Goal: Task Accomplishment & Management: Manage account settings

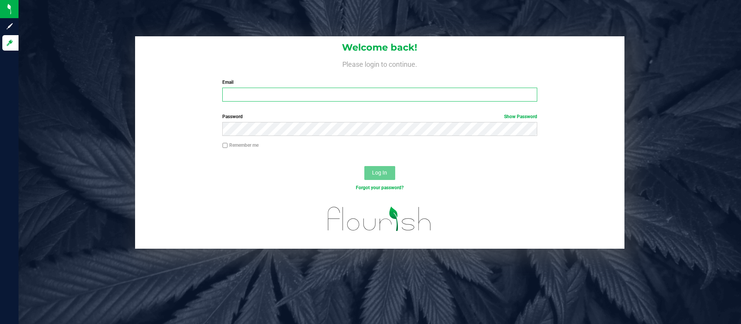
click at [284, 98] on input "Email" at bounding box center [379, 95] width 315 height 14
type input "[EMAIL_ADDRESS][DOMAIN_NAME]"
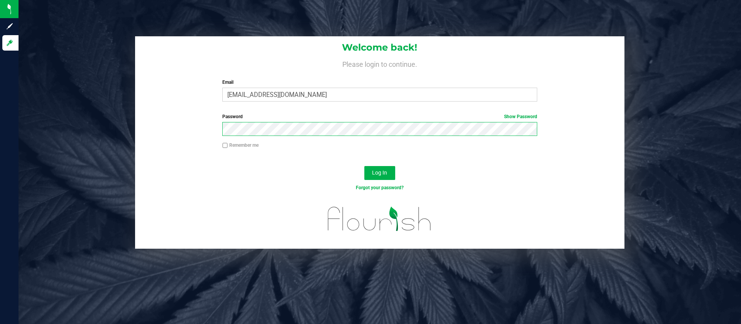
click at [364, 166] on button "Log In" at bounding box center [379, 173] width 31 height 14
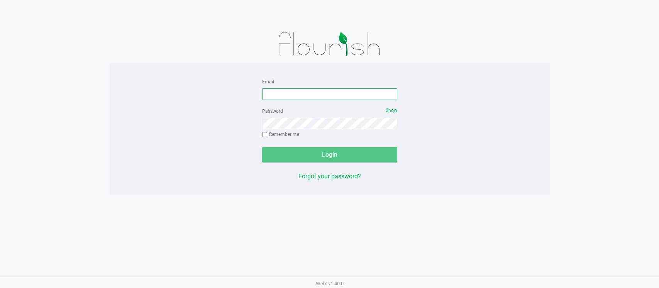
click at [282, 93] on input "Email" at bounding box center [329, 94] width 135 height 12
type input "[EMAIL_ADDRESS][DOMAIN_NAME]"
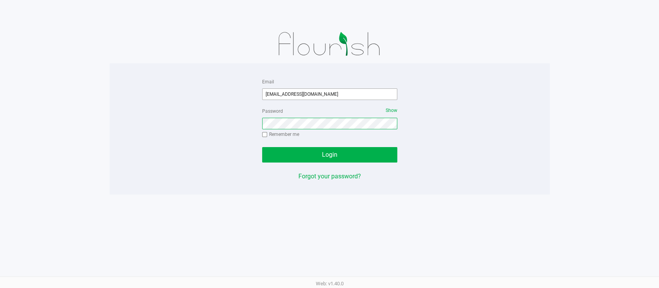
click at [262, 147] on button "Login" at bounding box center [329, 154] width 135 height 15
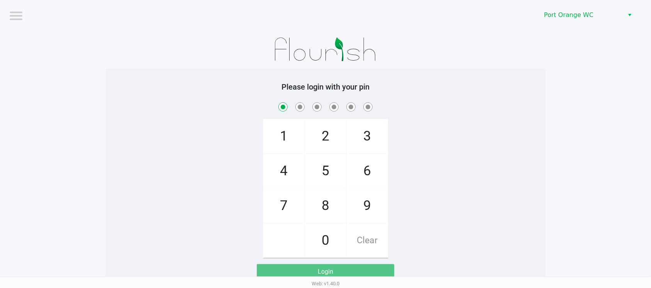
checkbox input "true"
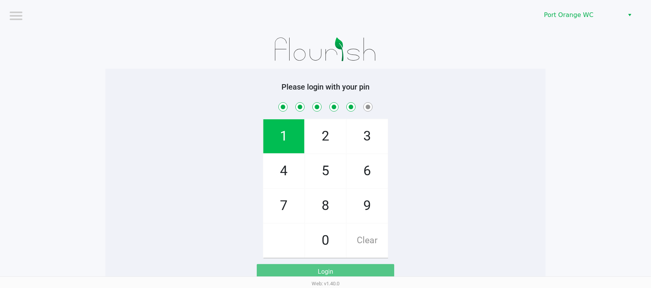
checkbox input "true"
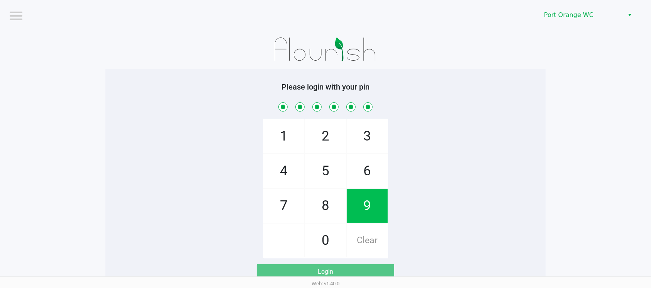
checkbox input "true"
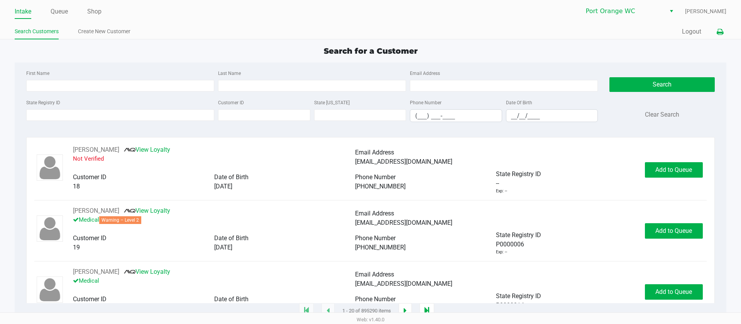
click at [659, 36] on button at bounding box center [720, 32] width 13 height 14
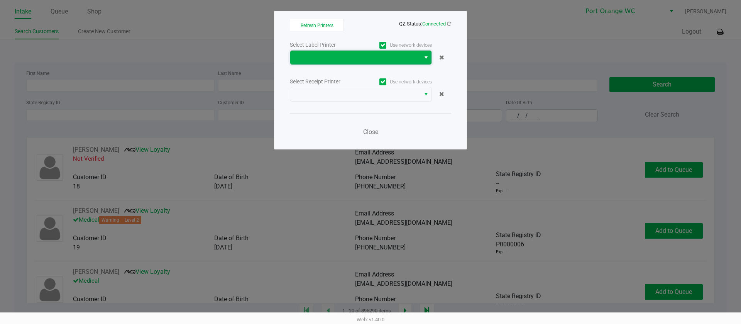
click at [363, 59] on span at bounding box center [355, 57] width 121 height 9
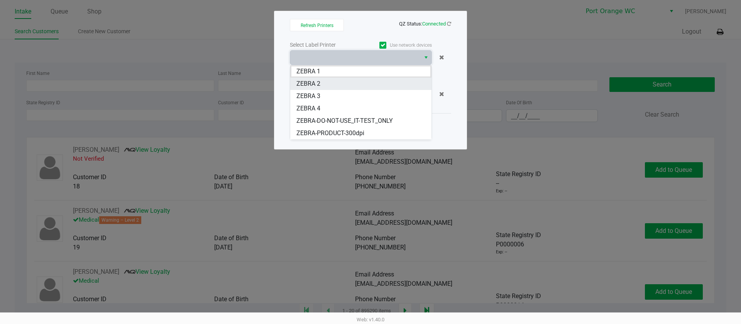
click at [360, 85] on 2 "ZEBRA 2" at bounding box center [360, 84] width 141 height 12
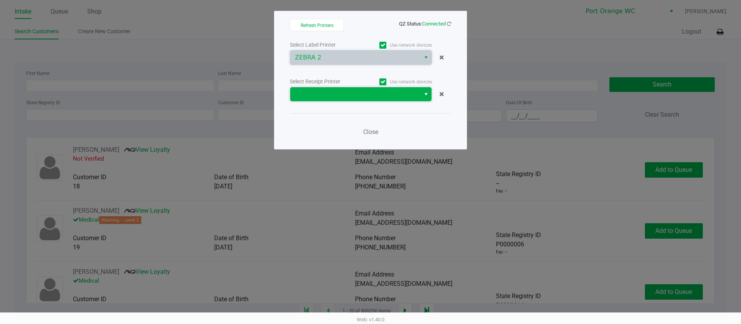
click at [348, 88] on span at bounding box center [355, 94] width 130 height 14
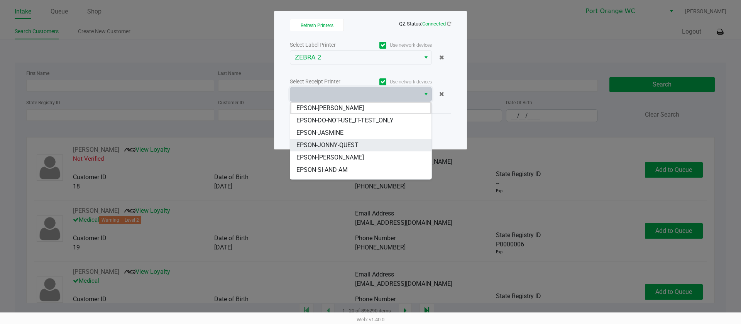
click at [349, 143] on span "EPSON-JONNY-QUEST" at bounding box center [327, 145] width 62 height 9
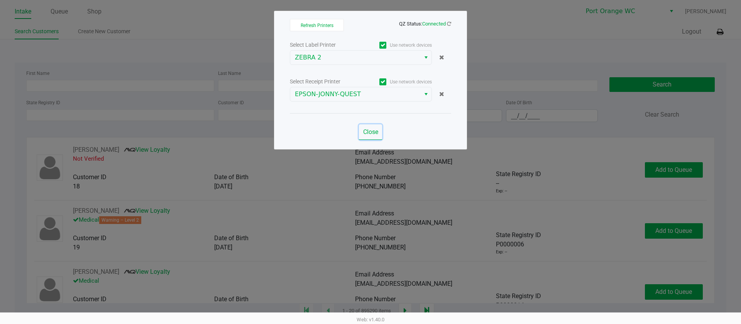
click at [363, 129] on span "Close" at bounding box center [370, 131] width 15 height 7
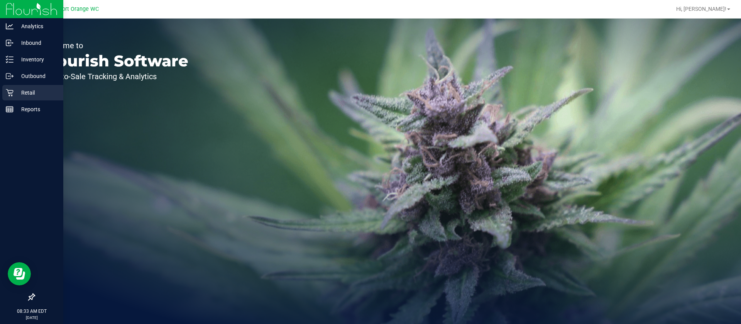
click at [0, 86] on link "Retail" at bounding box center [31, 93] width 63 height 17
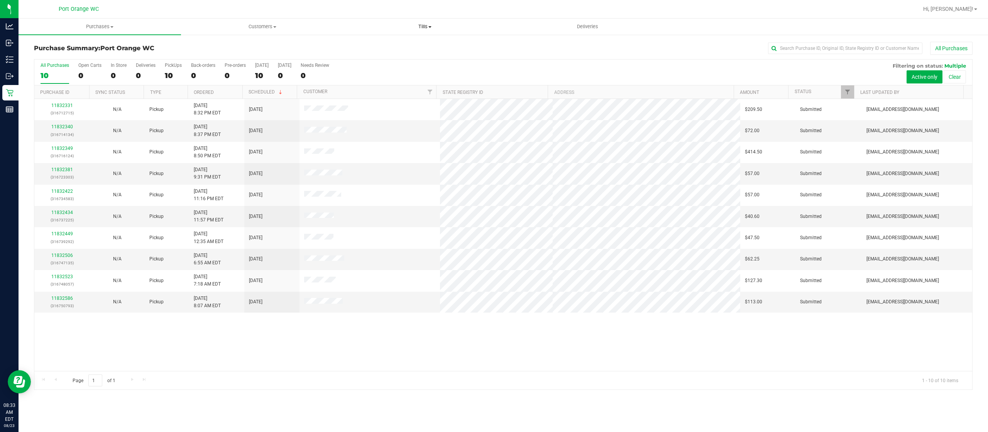
click at [433, 25] on span "Tills" at bounding box center [425, 26] width 162 height 7
click at [419, 48] on li "Manage tills" at bounding box center [425, 46] width 163 height 9
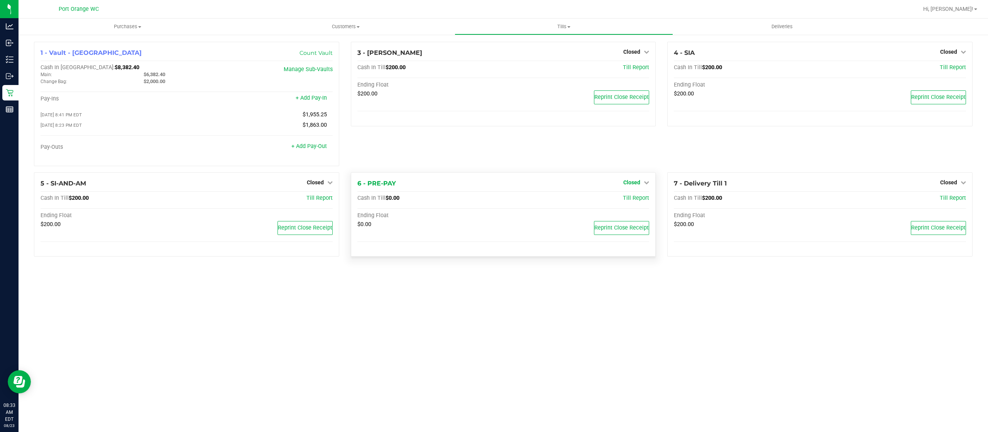
click at [631, 182] on span "Closed" at bounding box center [631, 182] width 17 height 6
click at [625, 201] on link "Open Till" at bounding box center [632, 198] width 20 height 6
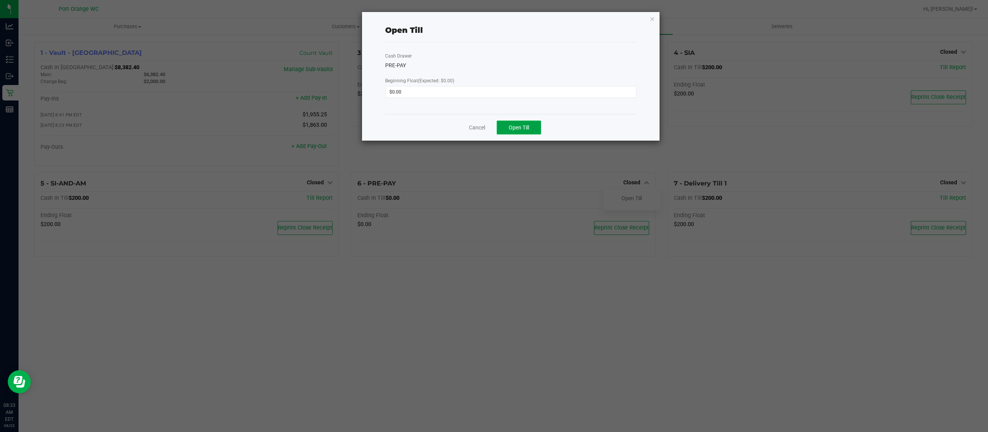
click at [530, 129] on button "Open Till" at bounding box center [519, 127] width 44 height 14
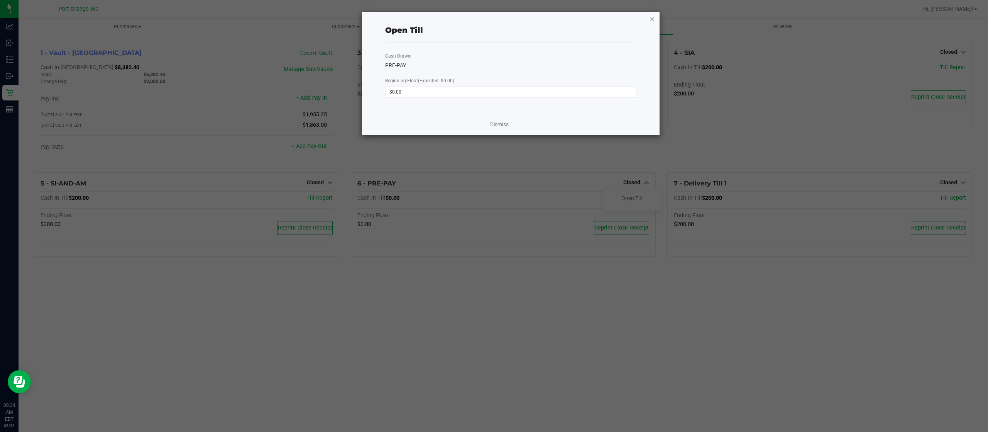
click at [650, 19] on icon "button" at bounding box center [652, 18] width 5 height 9
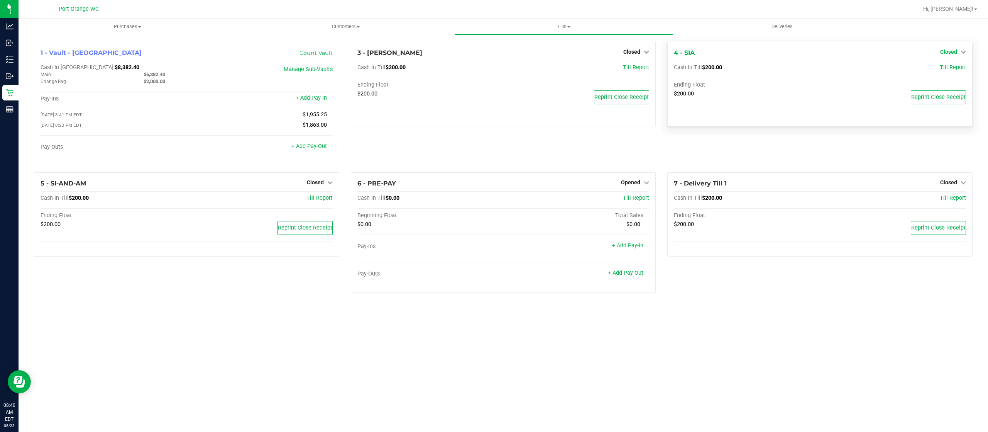
click at [741, 51] on span "Closed" at bounding box center [948, 52] width 17 height 6
click at [741, 70] on link "Open Till" at bounding box center [948, 68] width 20 height 6
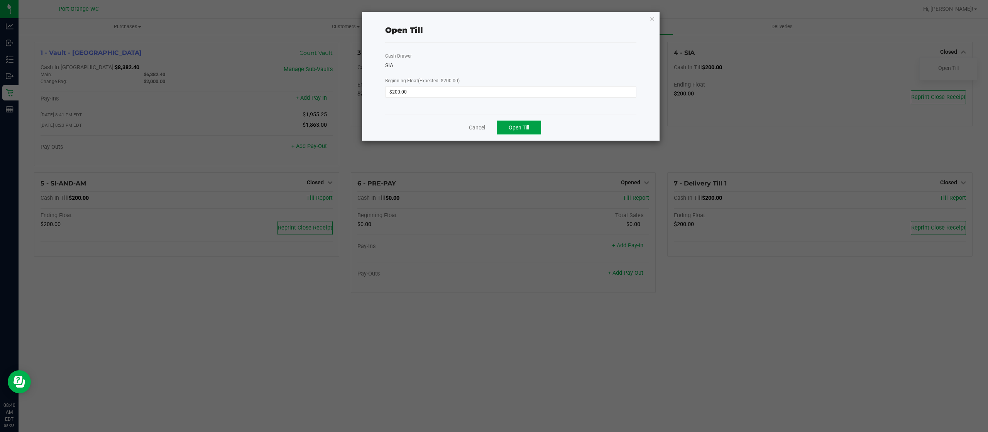
click at [521, 124] on span "Open Till" at bounding box center [519, 127] width 20 height 6
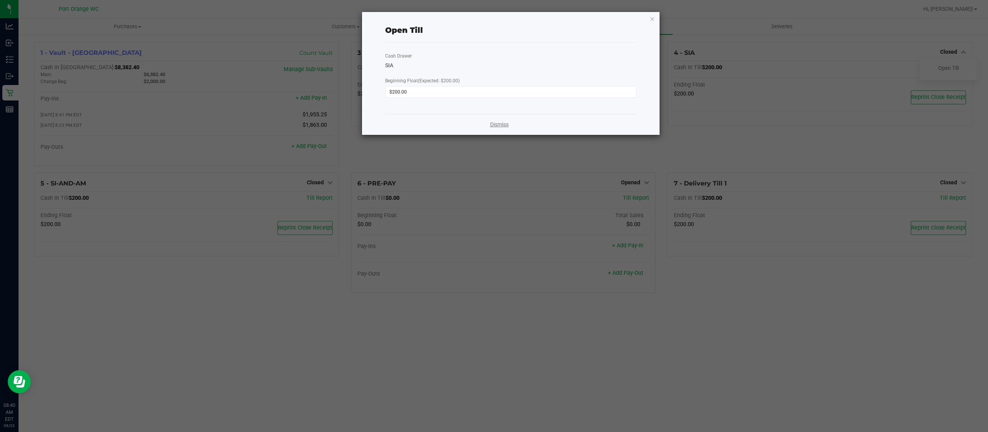
click at [505, 124] on link "Dismiss" at bounding box center [499, 124] width 19 height 8
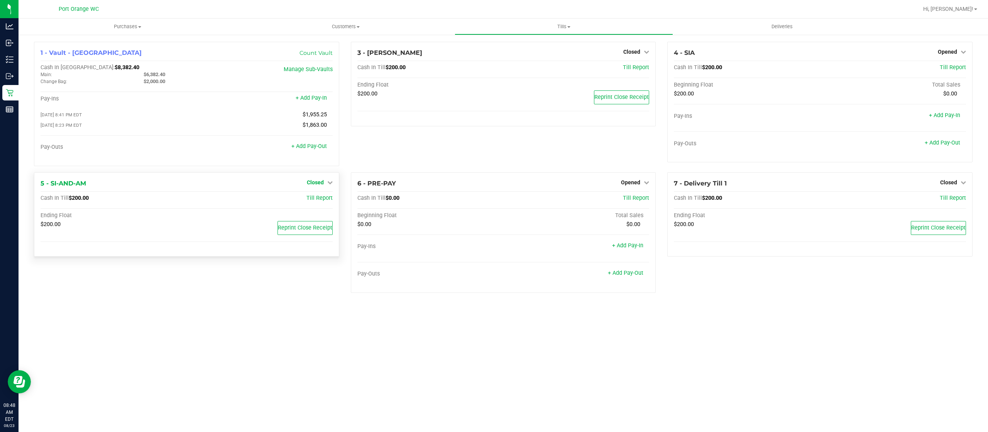
click at [317, 185] on span "Closed" at bounding box center [315, 182] width 17 height 6
click at [307, 198] on link "Open Till" at bounding box center [315, 198] width 20 height 6
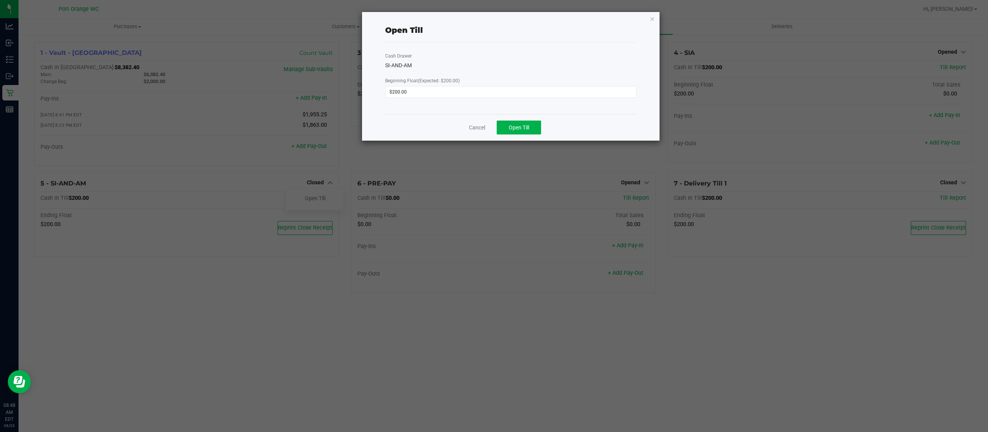
drag, startPoint x: 515, startPoint y: 115, endPoint x: 517, endPoint y: 119, distance: 4.3
click at [516, 119] on div "Cancel Open Till" at bounding box center [510, 127] width 251 height 27
click at [521, 122] on button "Open Till" at bounding box center [519, 127] width 44 height 14
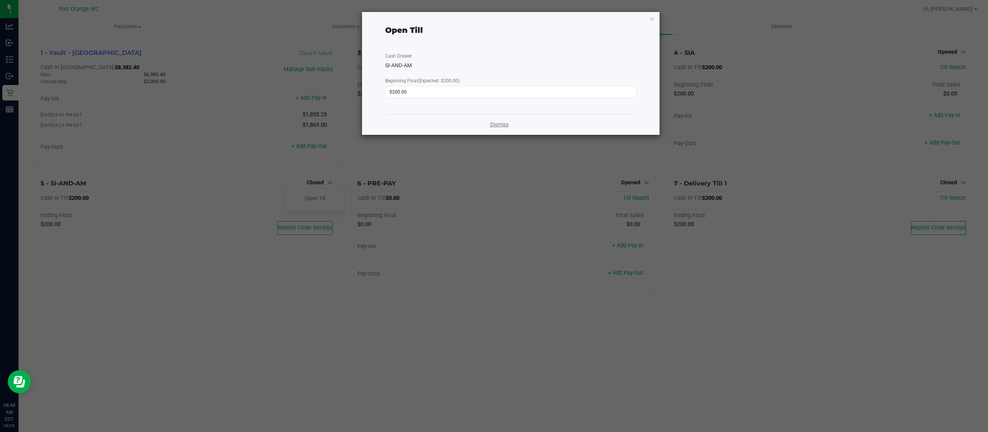
click at [495, 122] on link "Dismiss" at bounding box center [499, 124] width 19 height 8
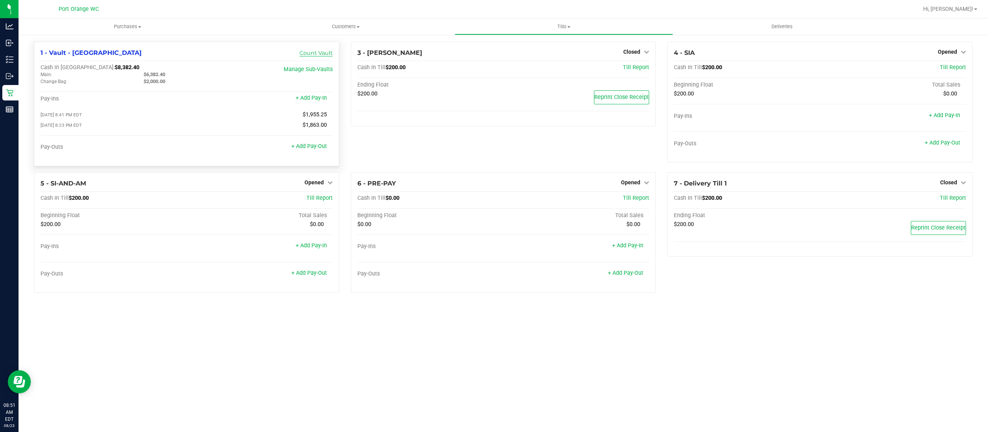
click at [318, 50] on link "Count Vault" at bounding box center [316, 52] width 33 height 7
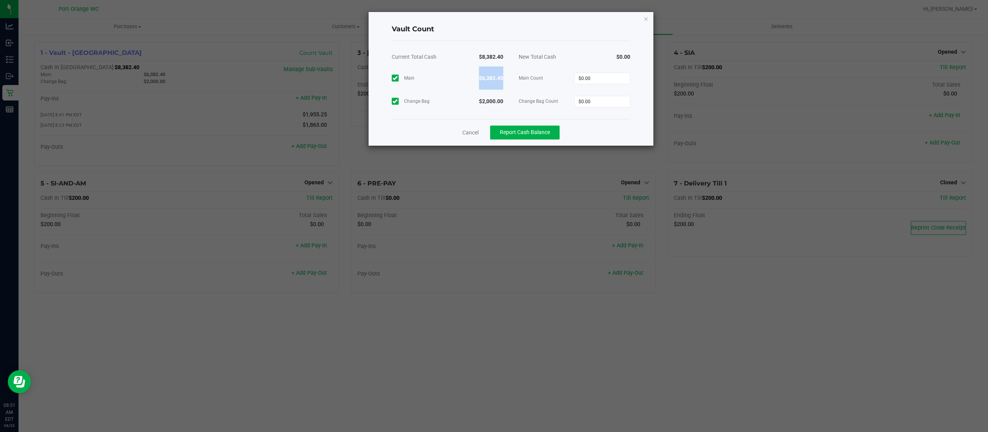
drag, startPoint x: 505, startPoint y: 80, endPoint x: 479, endPoint y: 77, distance: 26.4
click at [479, 77] on div "$6,382.40" at bounding box center [479, 77] width 64 height 23
copy strong "$6,382.40"
click at [598, 77] on input "0" at bounding box center [602, 78] width 55 height 11
paste input "6382.4"
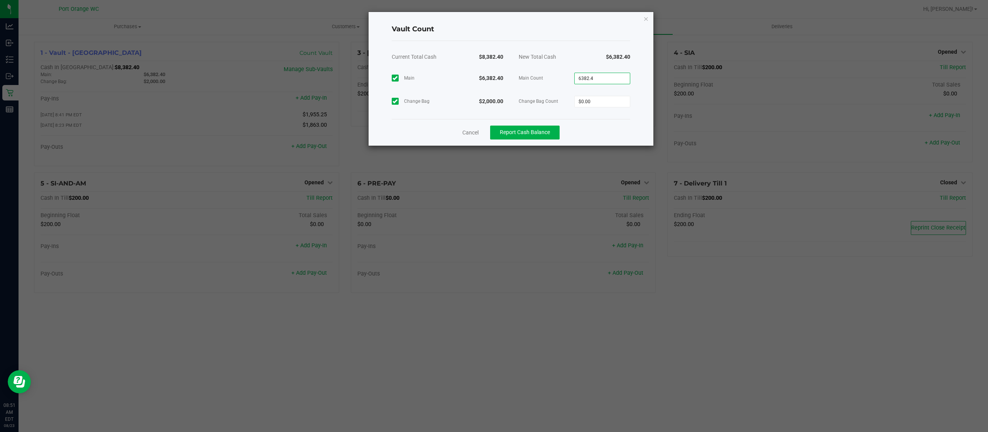
type input "$6,382.40"
drag, startPoint x: 510, startPoint y: 100, endPoint x: 479, endPoint y: 101, distance: 30.1
click at [479, 101] on div "$2,000.00" at bounding box center [479, 101] width 64 height 23
copy strong "$2,000.00"
click at [602, 105] on input "0" at bounding box center [602, 101] width 55 height 11
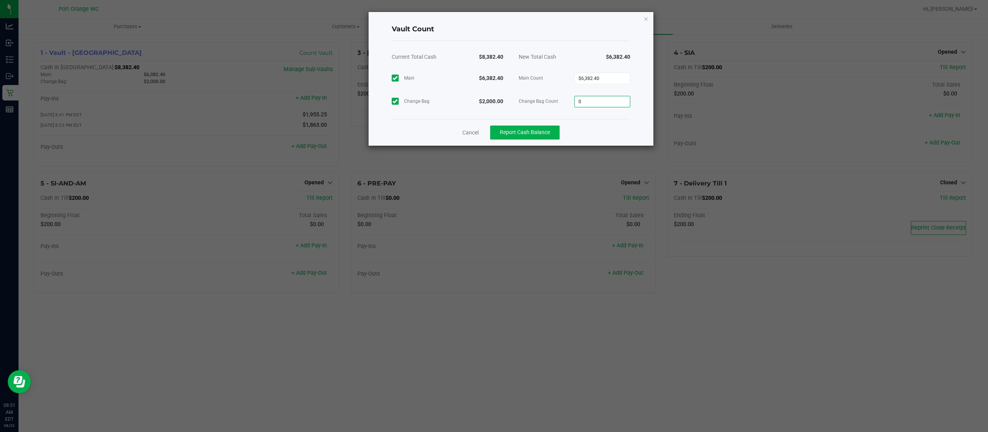
paste input "200"
type input "$2,000.00"
click at [541, 128] on button "Report Cash Balance" at bounding box center [524, 132] width 69 height 14
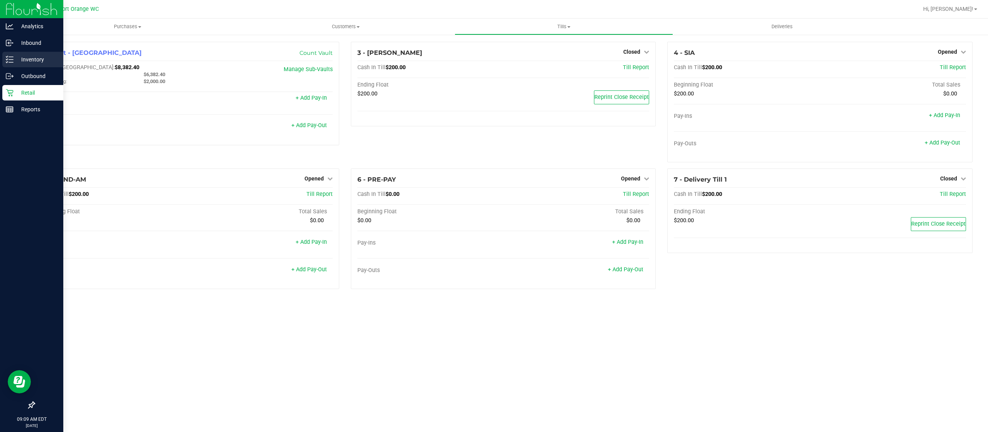
click at [17, 60] on p "Inventory" at bounding box center [37, 59] width 46 height 9
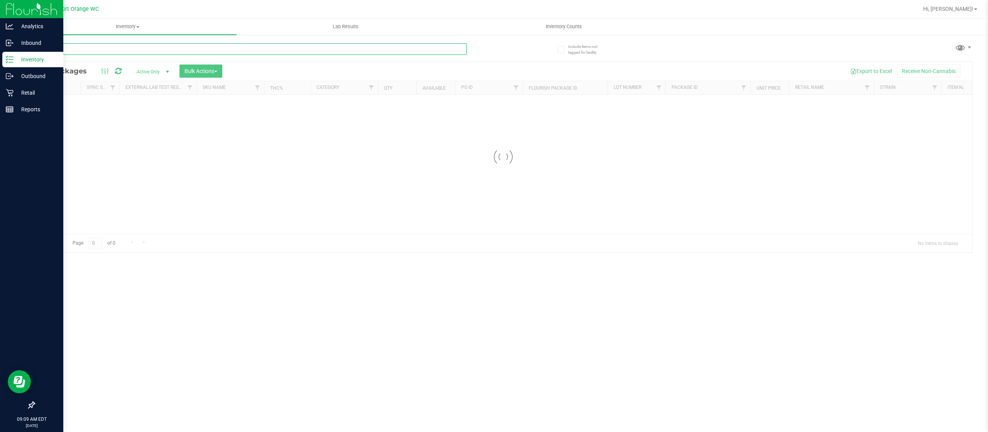
click at [142, 48] on div "Inventory All packages All inventory Waste log Create inventory Lab Results Inv…" at bounding box center [504, 225] width 970 height 413
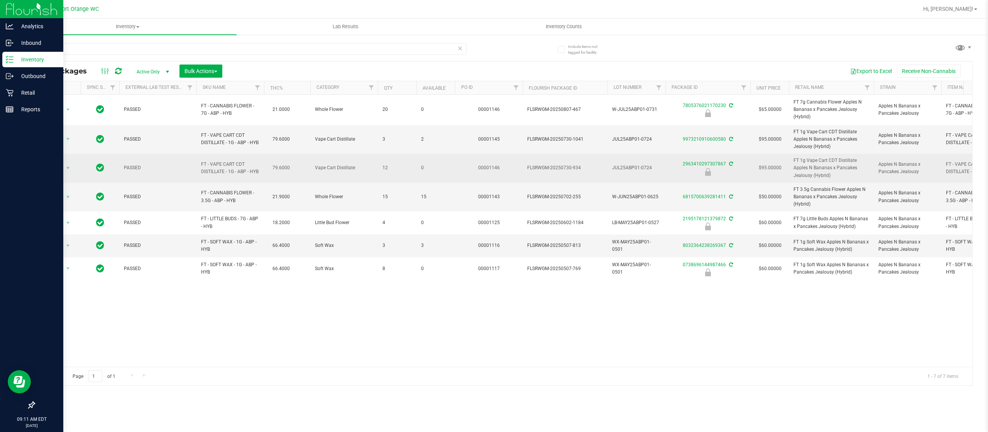
click at [223, 169] on span "FT - VAPE CART CDT DISTILLATE - 1G - ABP - HYB" at bounding box center [230, 168] width 58 height 15
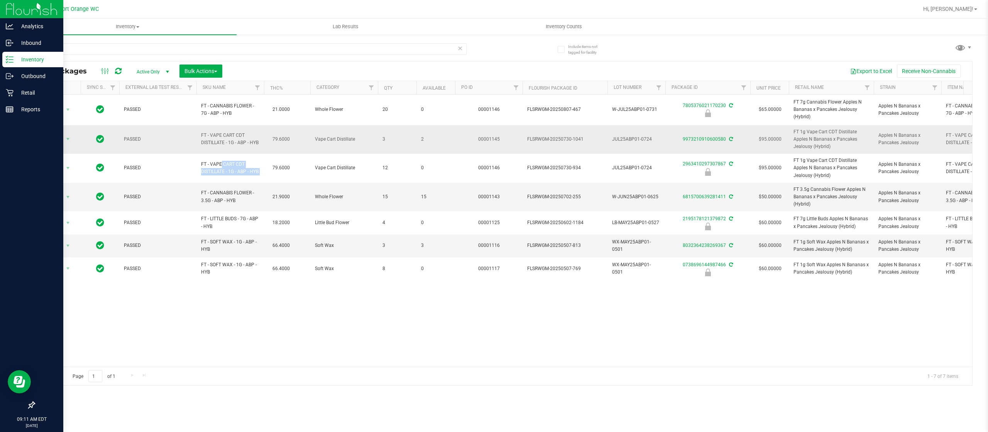
copy td "FT - VAPE CART CDT DISTILLATE - 1G - ABP - HYB"
click at [98, 49] on input "abp" at bounding box center [250, 49] width 433 height 12
paste input "FT - VAPE CART CDT DISTILLATE - 1G - ABP - HYB"
type input "FT - VAPE CART CDT DISTILLATE - 1G - ABP - HYB"
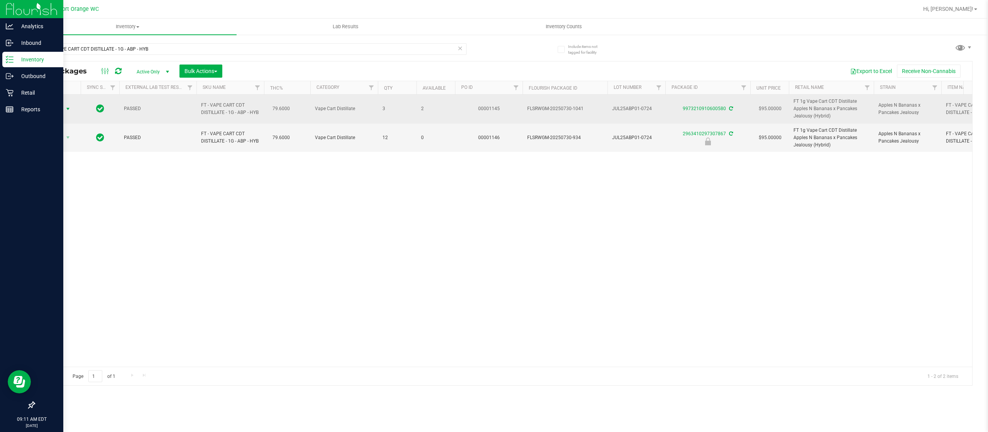
click at [46, 107] on span "Action" at bounding box center [52, 108] width 21 height 11
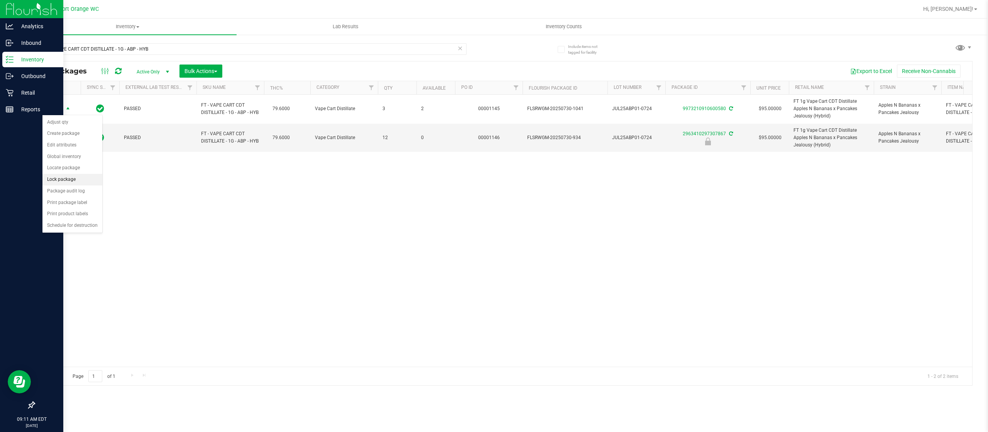
click at [75, 176] on li "Lock package" at bounding box center [72, 180] width 60 height 12
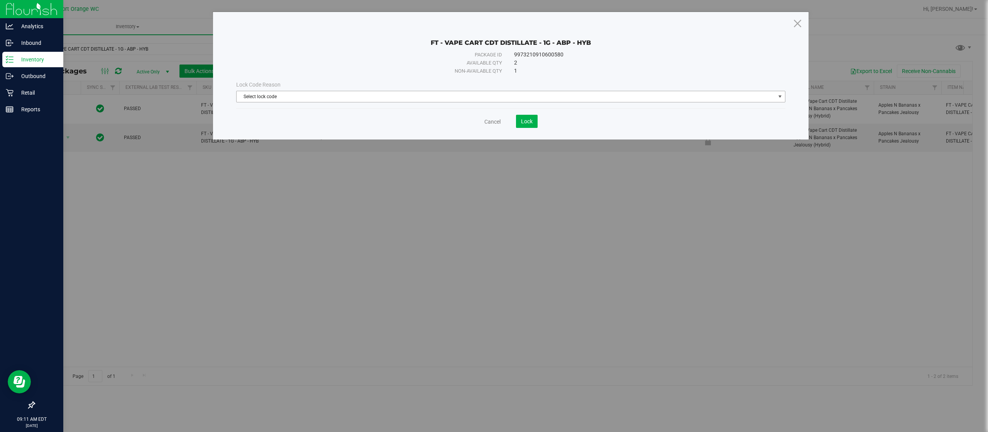
click at [401, 95] on span "Select lock code" at bounding box center [506, 96] width 539 height 11
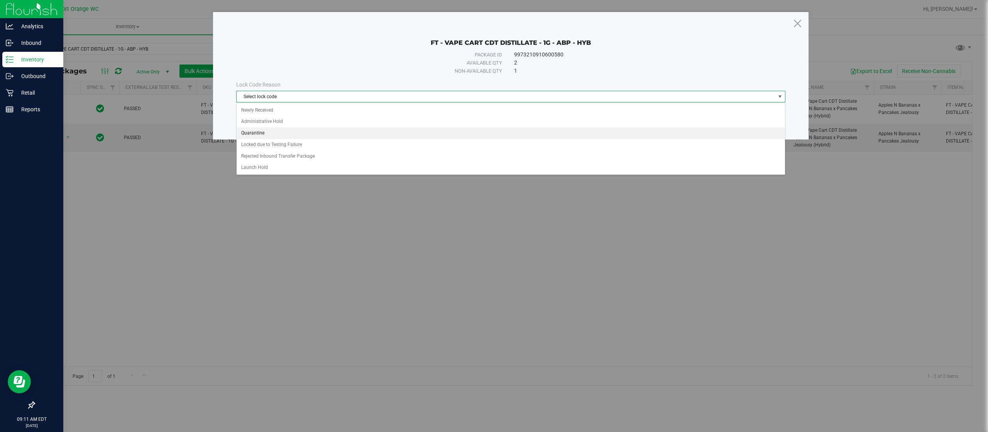
click at [369, 138] on li "Quarantine" at bounding box center [511, 133] width 548 height 12
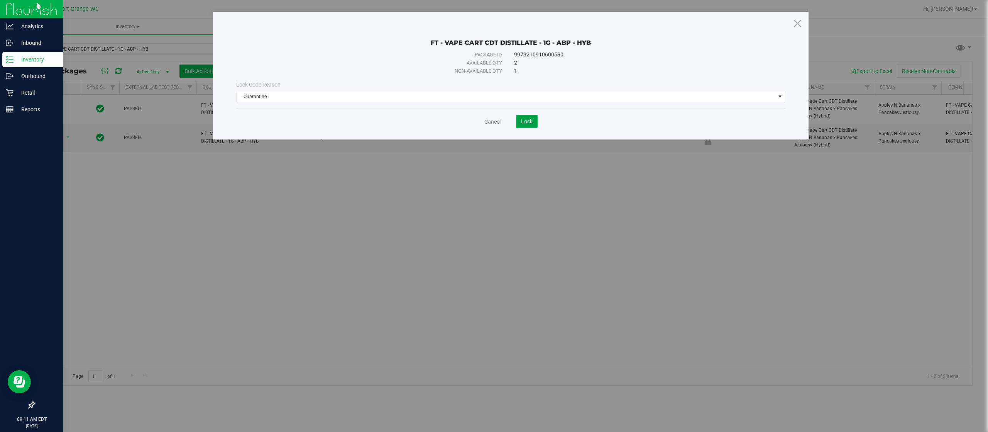
click at [521, 119] on span "Lock" at bounding box center [527, 121] width 12 height 6
click at [741, 29] on icon at bounding box center [798, 23] width 10 height 19
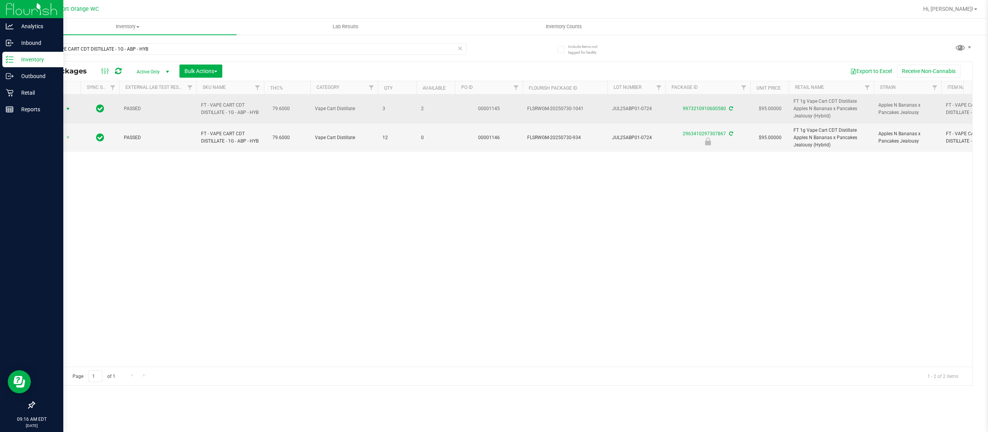
click at [66, 109] on span "select" at bounding box center [68, 109] width 6 height 6
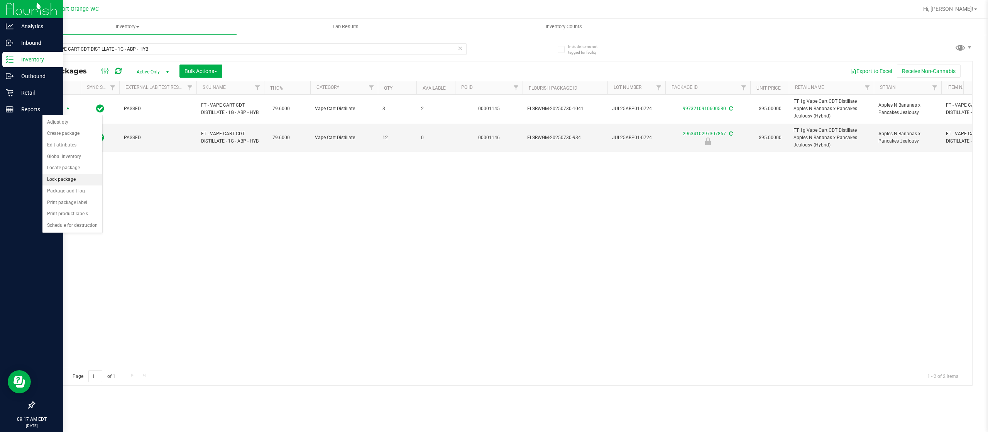
click at [85, 181] on li "Lock package" at bounding box center [72, 180] width 60 height 12
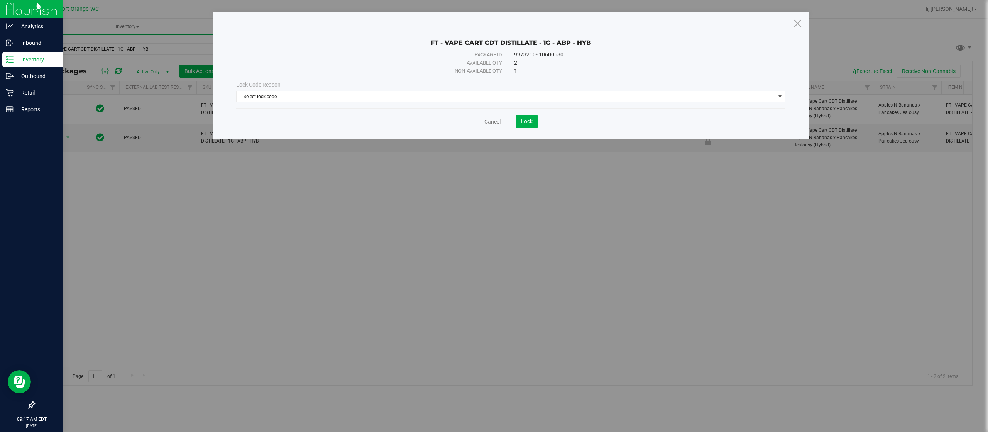
click at [295, 88] on div "Lock Code Reason" at bounding box center [510, 85] width 549 height 8
drag, startPoint x: 300, startPoint y: 98, endPoint x: 300, endPoint y: 107, distance: 9.3
click at [300, 99] on span "Select lock code" at bounding box center [506, 96] width 539 height 11
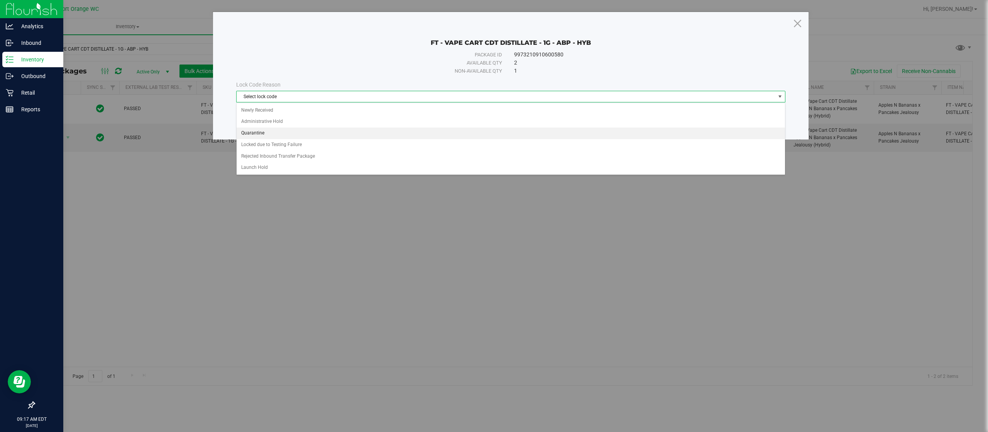
click at [295, 134] on li "Quarantine" at bounding box center [511, 133] width 548 height 12
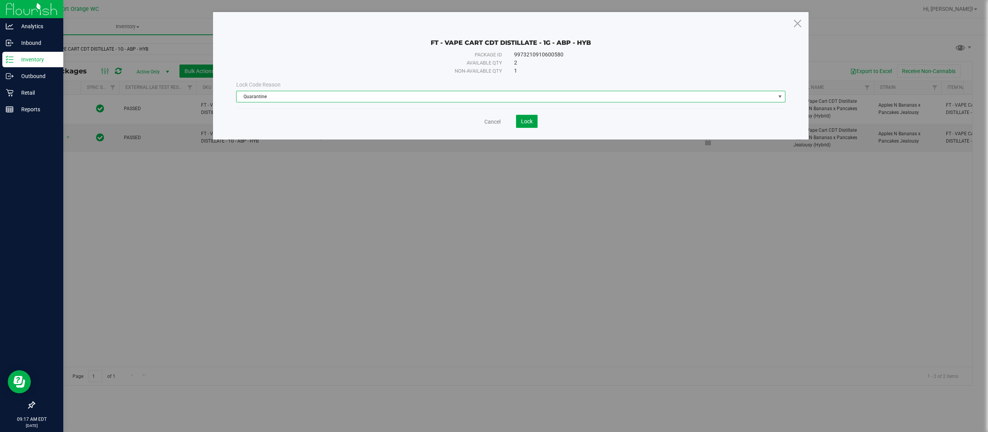
click at [527, 117] on button "Lock" at bounding box center [527, 121] width 22 height 13
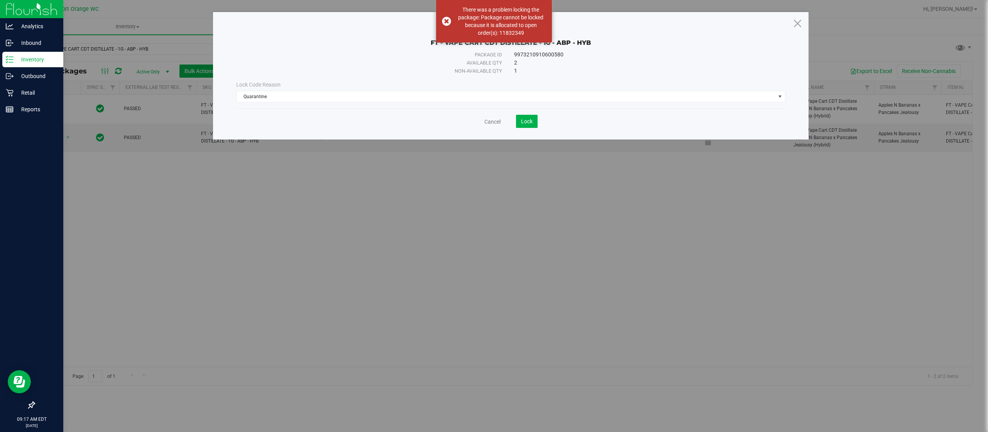
click at [496, 126] on div "Cancel Lock" at bounding box center [510, 121] width 549 height 13
click at [492, 120] on link "Cancel" at bounding box center [492, 122] width 16 height 8
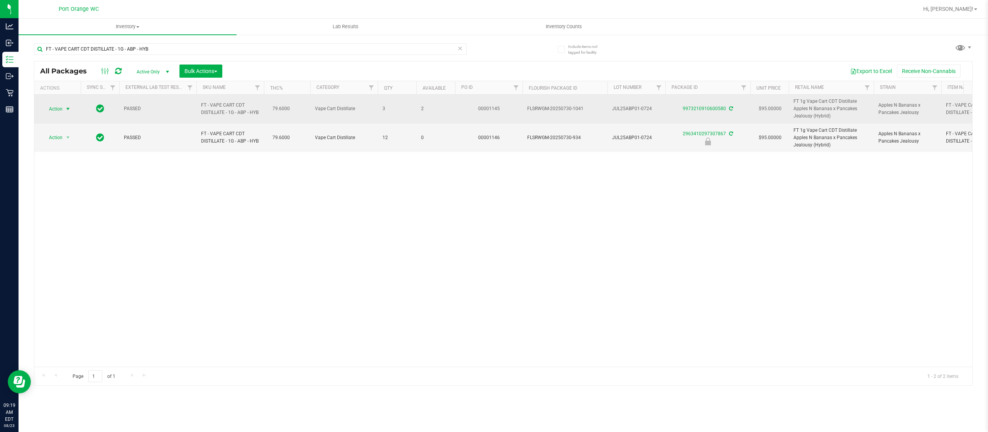
click at [62, 106] on span "Action" at bounding box center [52, 108] width 21 height 11
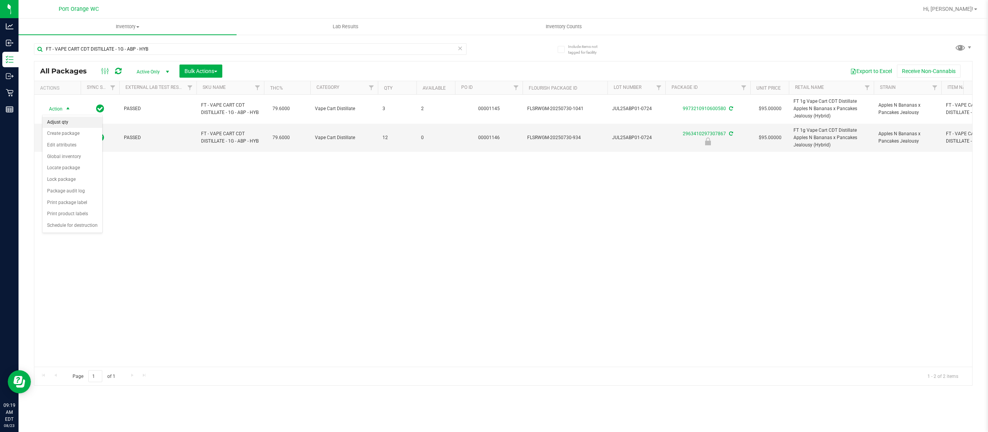
click at [86, 119] on li "Adjust qty" at bounding box center [72, 123] width 60 height 12
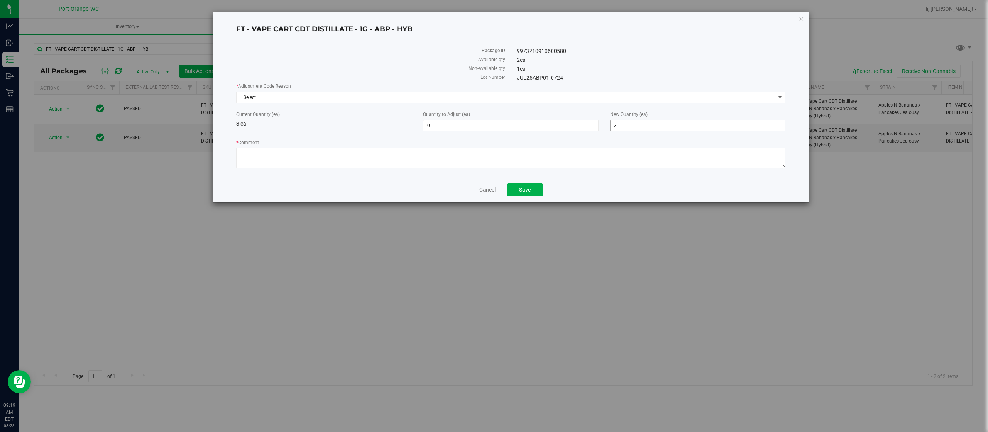
click at [626, 123] on span "3 3" at bounding box center [697, 126] width 175 height 12
click at [481, 189] on link "Cancel" at bounding box center [487, 190] width 16 height 8
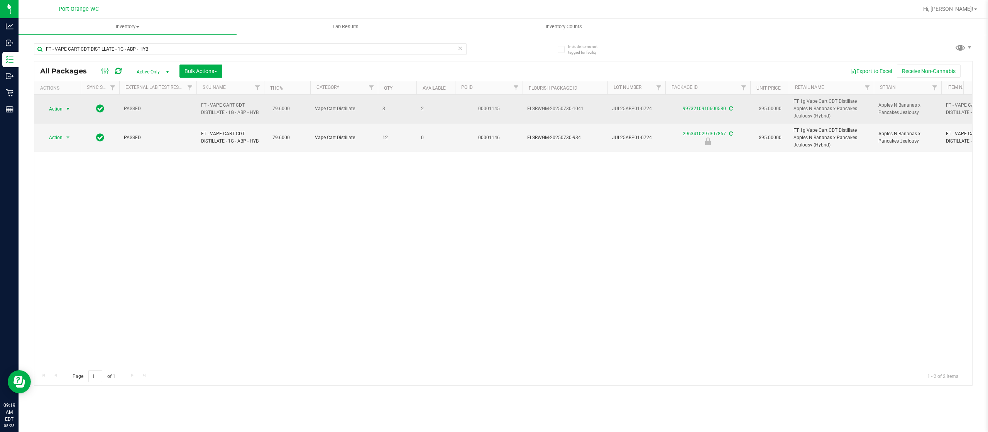
click at [68, 109] on span "select" at bounding box center [68, 109] width 6 height 6
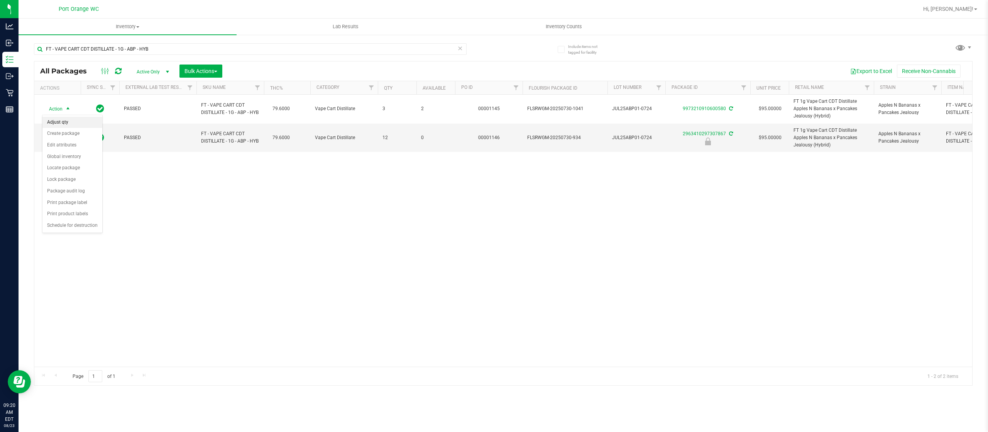
click at [76, 119] on li "Adjust qty" at bounding box center [72, 123] width 60 height 12
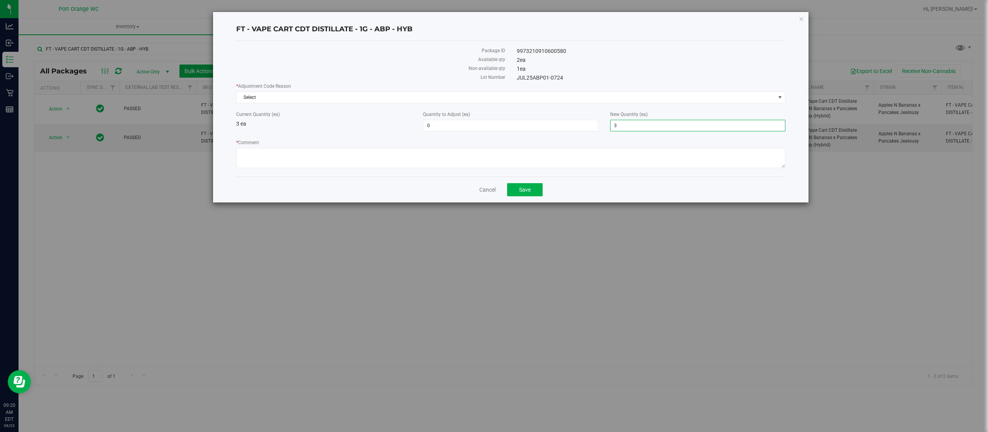
click at [638, 124] on span "3 3" at bounding box center [697, 126] width 175 height 12
type input "2"
type input "-1"
type input "2"
click at [391, 99] on span "Select" at bounding box center [506, 97] width 539 height 11
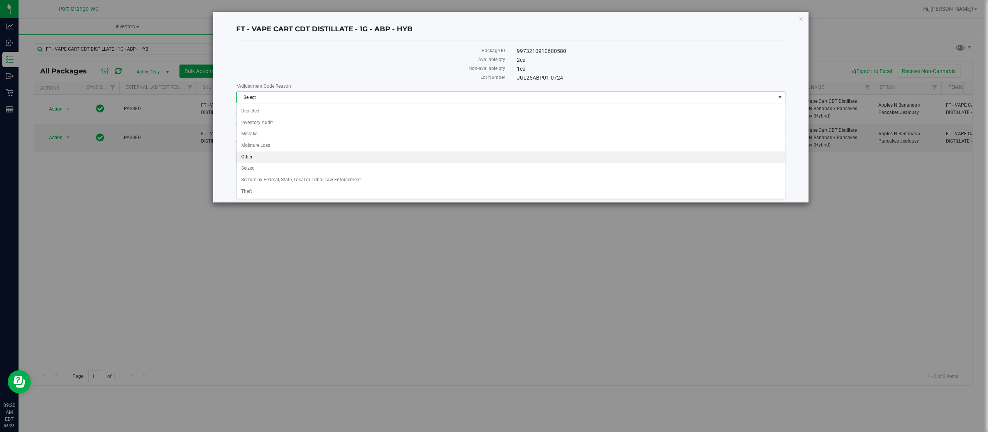
click at [376, 159] on li "Other" at bounding box center [511, 157] width 548 height 12
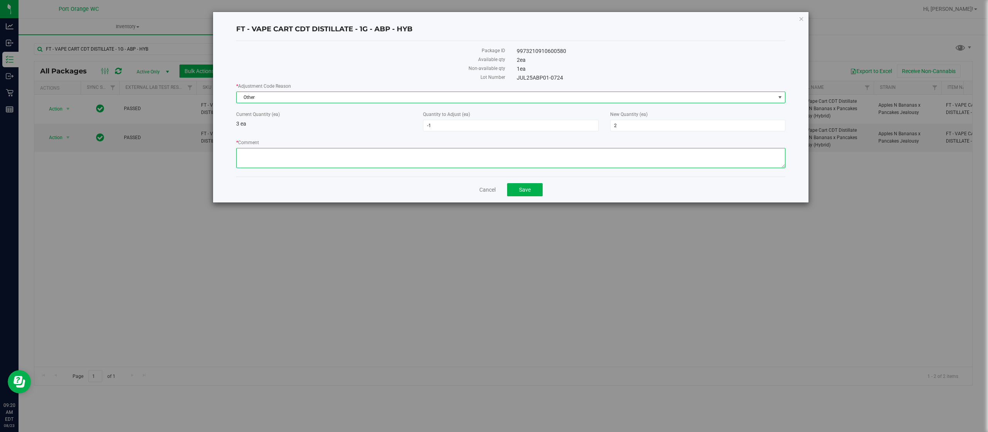
click at [337, 155] on textarea "* Comment" at bounding box center [510, 158] width 549 height 20
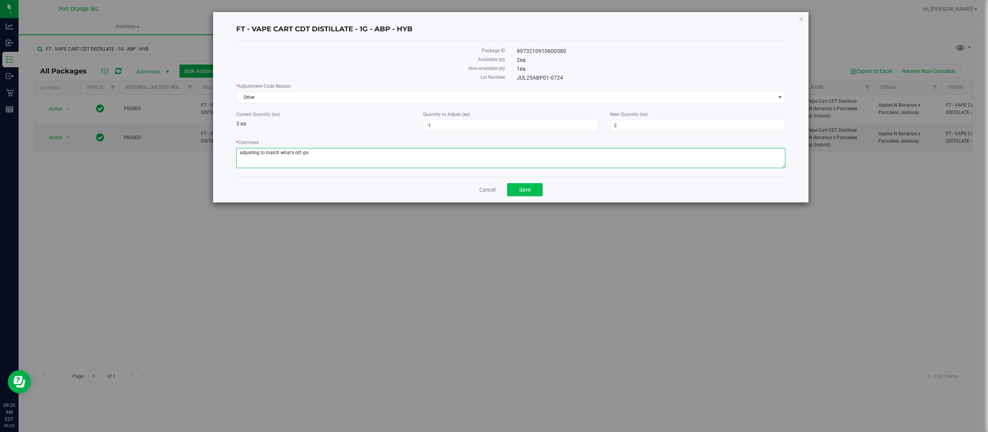
type textarea "adjusting to match what's otf.-ps"
click at [538, 194] on button "Save" at bounding box center [525, 189] width 36 height 13
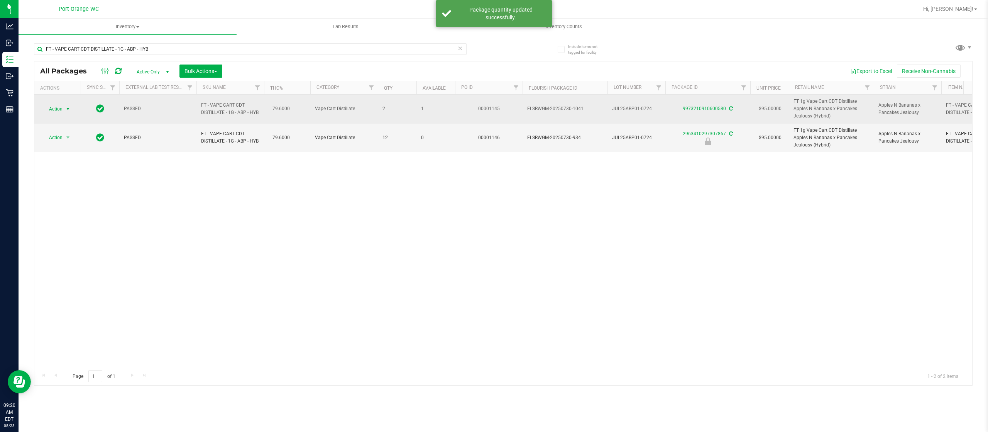
click at [65, 111] on span "select" at bounding box center [68, 109] width 6 height 6
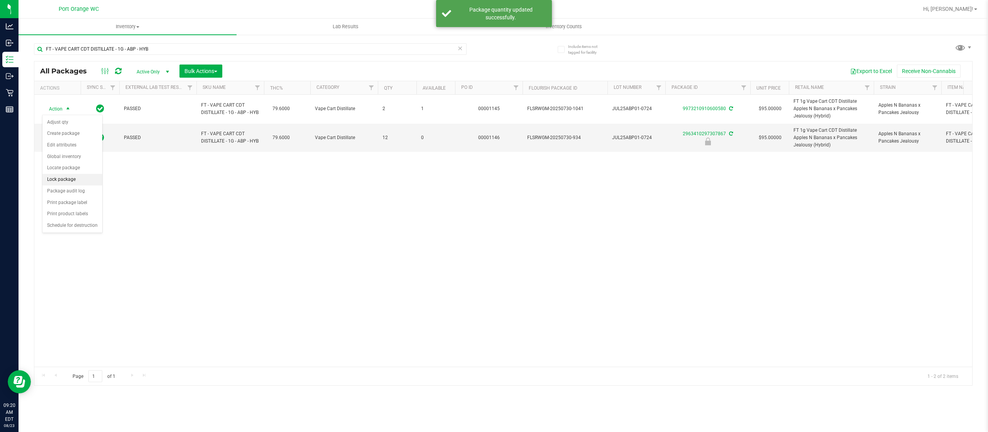
click at [79, 175] on li "Lock package" at bounding box center [72, 180] width 60 height 12
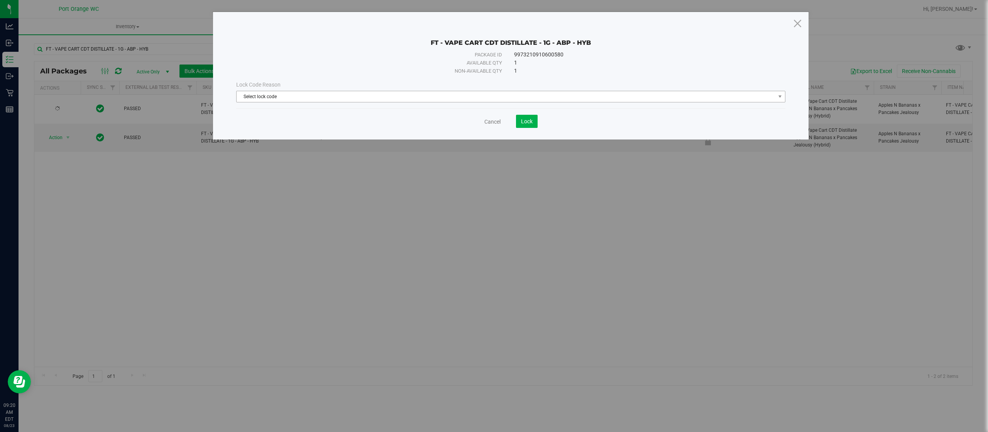
click at [520, 100] on span "Select lock code" at bounding box center [506, 96] width 539 height 11
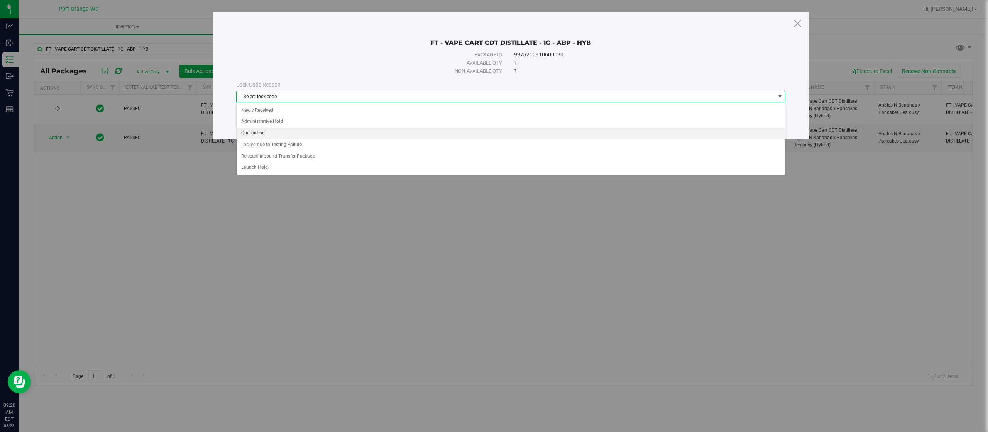
click at [498, 137] on li "Quarantine" at bounding box center [511, 133] width 548 height 12
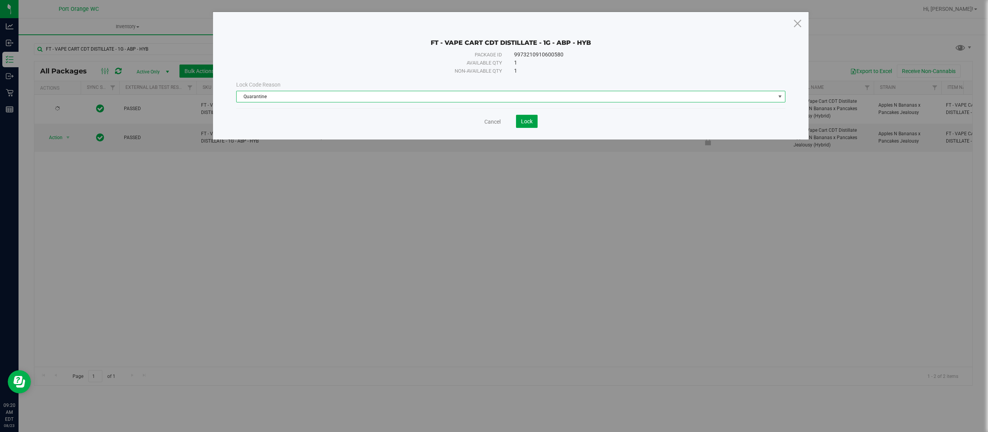
click at [521, 116] on button "Lock" at bounding box center [527, 121] width 22 height 13
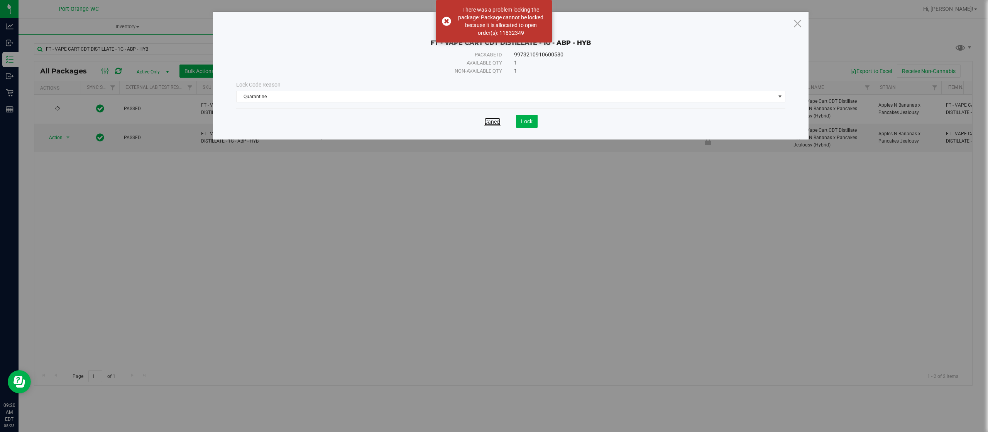
click at [493, 122] on link "Cancel" at bounding box center [492, 122] width 16 height 8
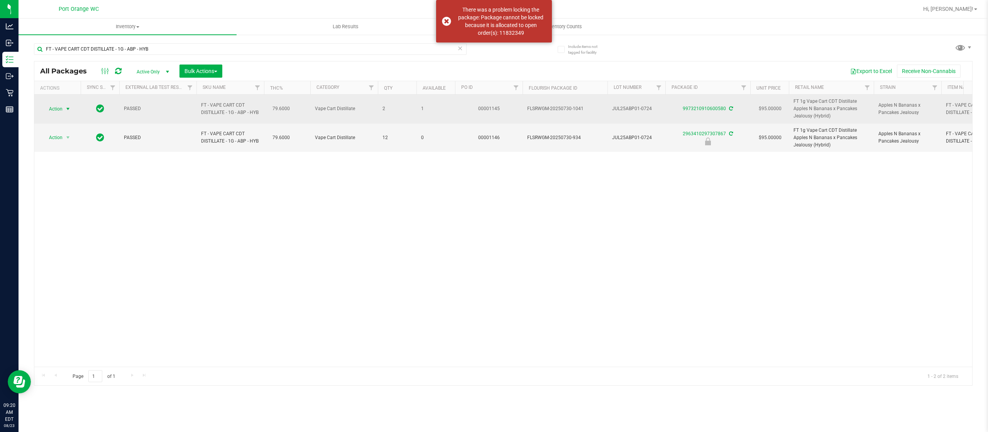
click at [53, 110] on span "Action" at bounding box center [52, 108] width 21 height 11
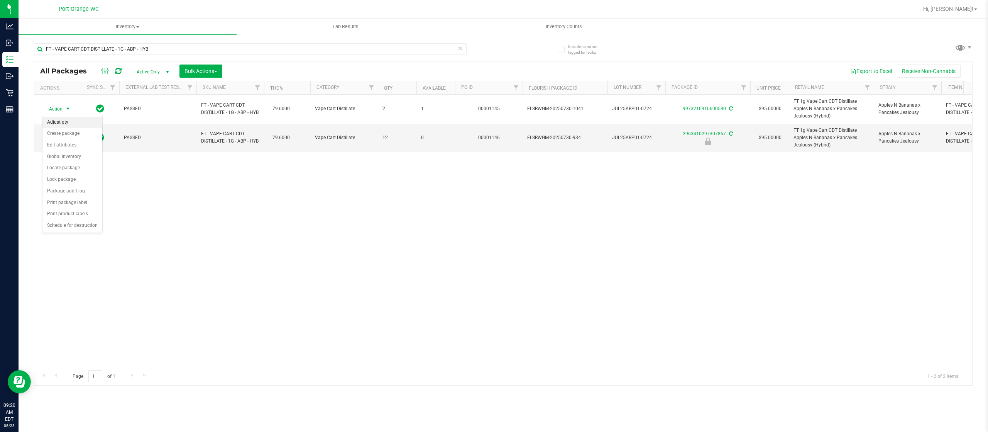
click at [68, 125] on li "Adjust qty" at bounding box center [72, 123] width 60 height 12
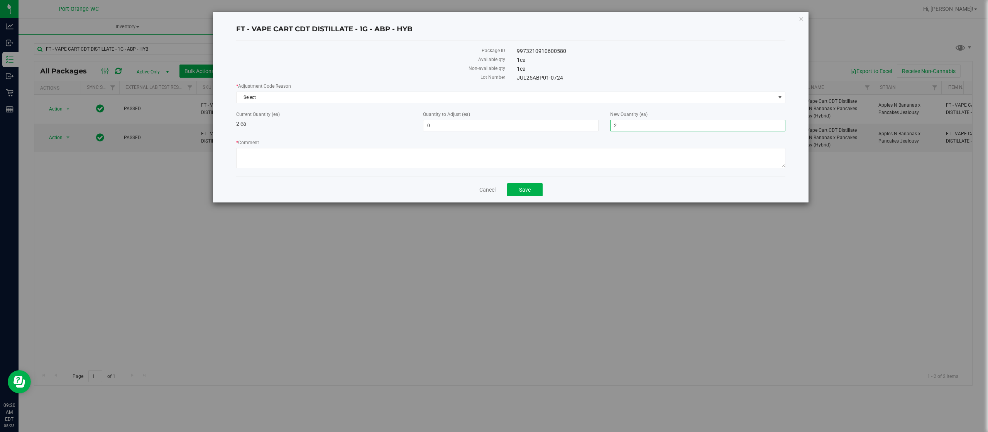
click at [641, 125] on span "2 2" at bounding box center [697, 126] width 175 height 12
type input "3"
type input "1"
type input "3"
click at [581, 97] on span "Select" at bounding box center [506, 97] width 539 height 11
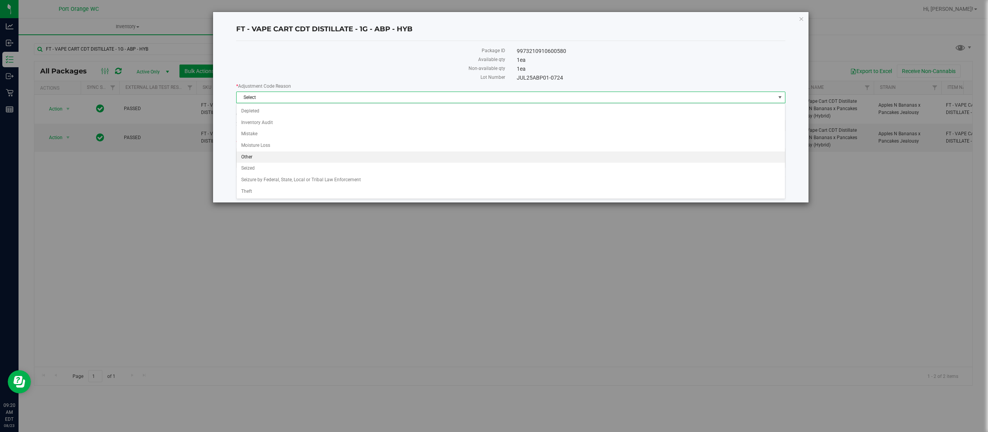
click at [557, 163] on li "Other" at bounding box center [511, 157] width 548 height 12
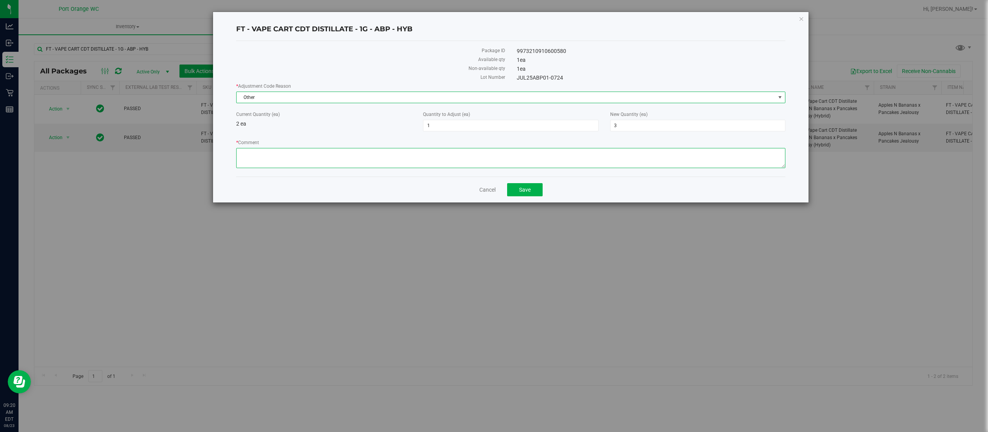
click at [519, 155] on textarea "* Comment" at bounding box center [510, 158] width 549 height 20
type textarea "adjusting to match otf"
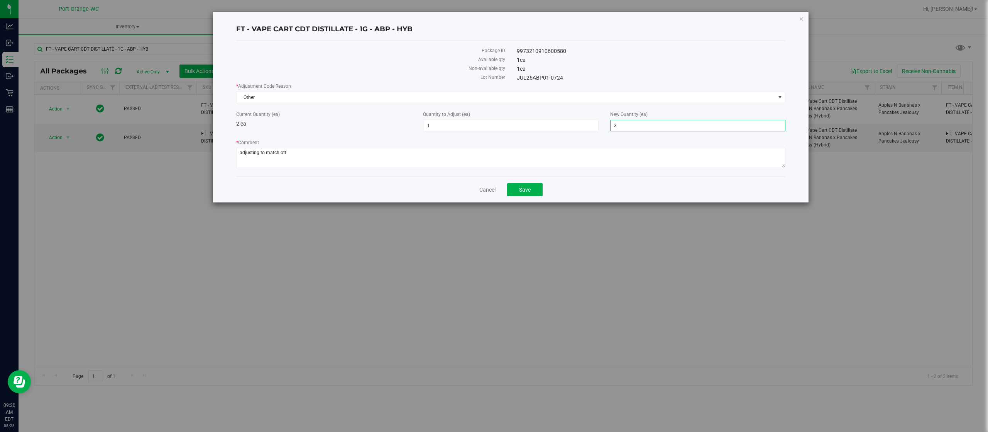
click at [650, 128] on span "3 3" at bounding box center [697, 126] width 175 height 12
click at [650, 128] on input "3" at bounding box center [698, 125] width 174 height 11
click at [498, 126] on span "1 1" at bounding box center [510, 126] width 175 height 12
click at [498, 126] on input "1" at bounding box center [510, 125] width 174 height 11
type input "0"
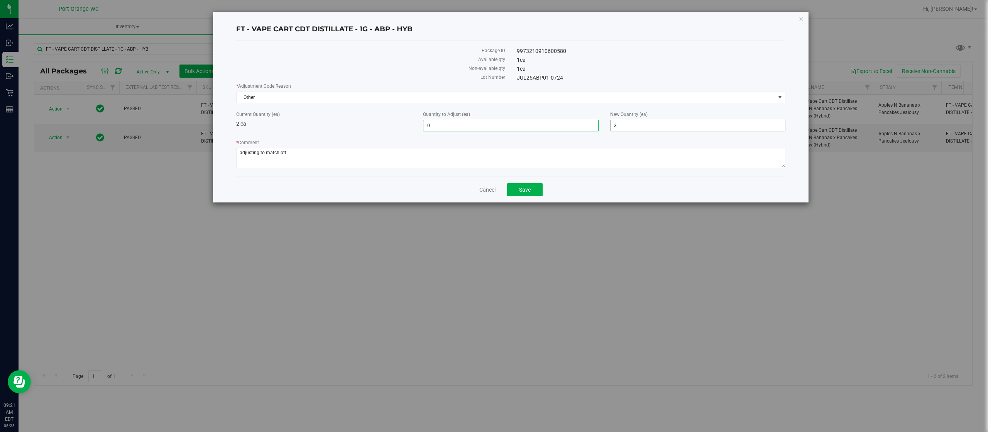
type input "0"
type input "2"
click at [655, 129] on span "2 2" at bounding box center [697, 126] width 175 height 12
click at [652, 127] on input "2" at bounding box center [698, 125] width 174 height 11
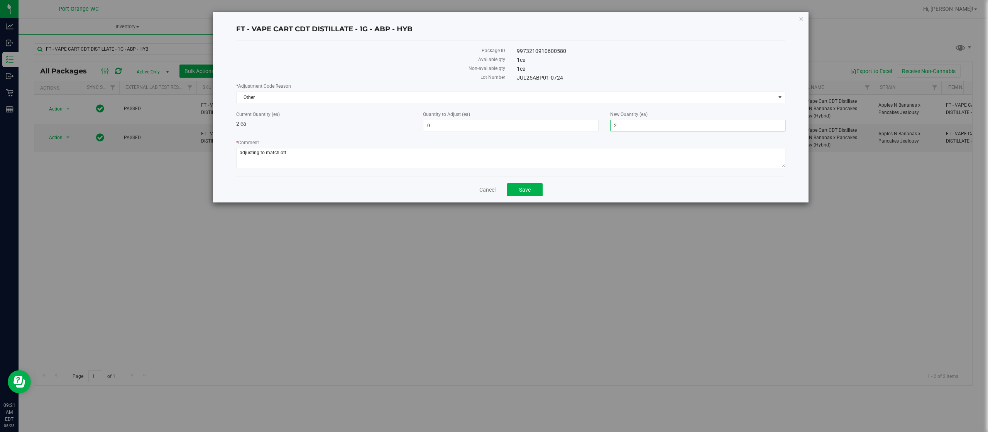
click at [527, 183] on div "Cancel Save" at bounding box center [510, 189] width 549 height 26
click at [524, 188] on button "Save" at bounding box center [525, 189] width 36 height 13
click at [482, 123] on span "0 0" at bounding box center [510, 126] width 175 height 12
click at [529, 193] on span "Save" at bounding box center [525, 189] width 12 height 6
click at [741, 15] on icon "button" at bounding box center [801, 18] width 5 height 9
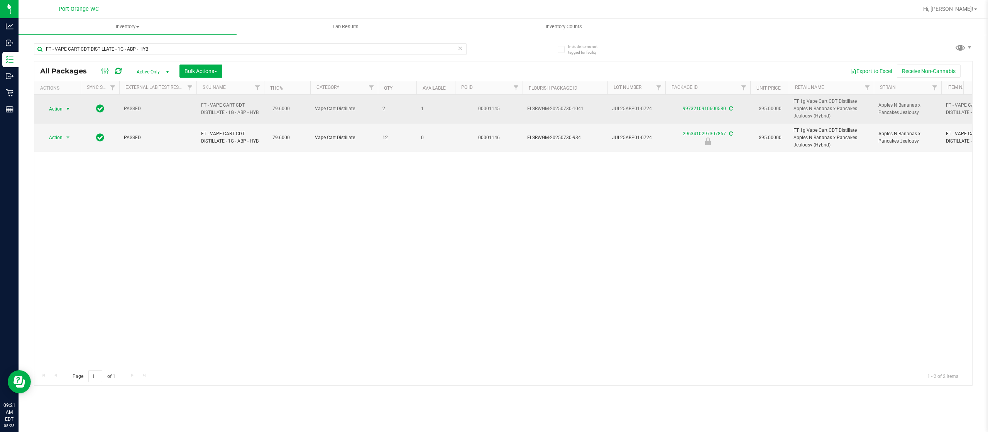
click at [60, 111] on span "Action" at bounding box center [52, 108] width 21 height 11
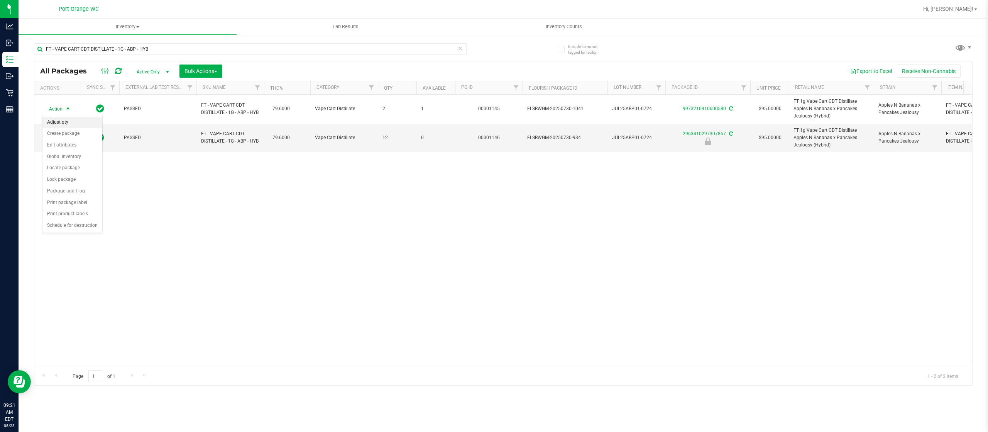
click at [73, 124] on li "Adjust qty" at bounding box center [72, 123] width 60 height 12
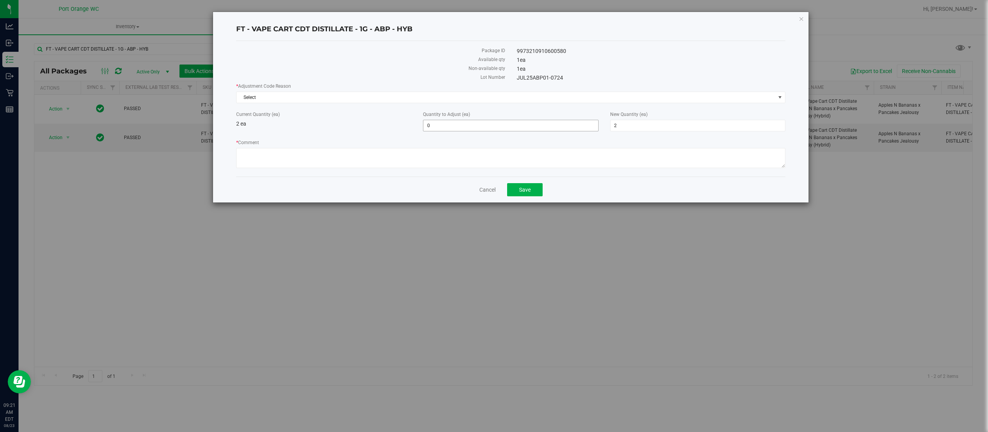
click at [550, 129] on span "0 0" at bounding box center [510, 126] width 175 height 12
type input "1"
type input "3"
click at [412, 93] on span "Select" at bounding box center [506, 97] width 539 height 11
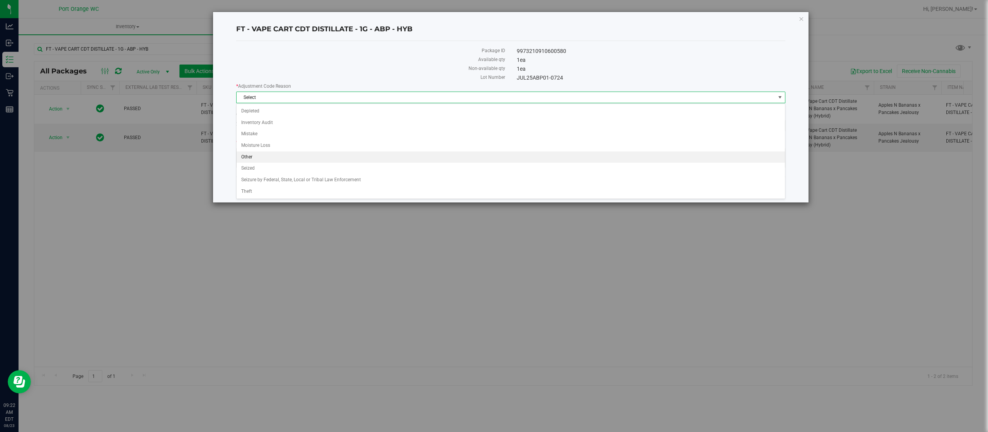
click at [371, 162] on li "Other" at bounding box center [511, 157] width 548 height 12
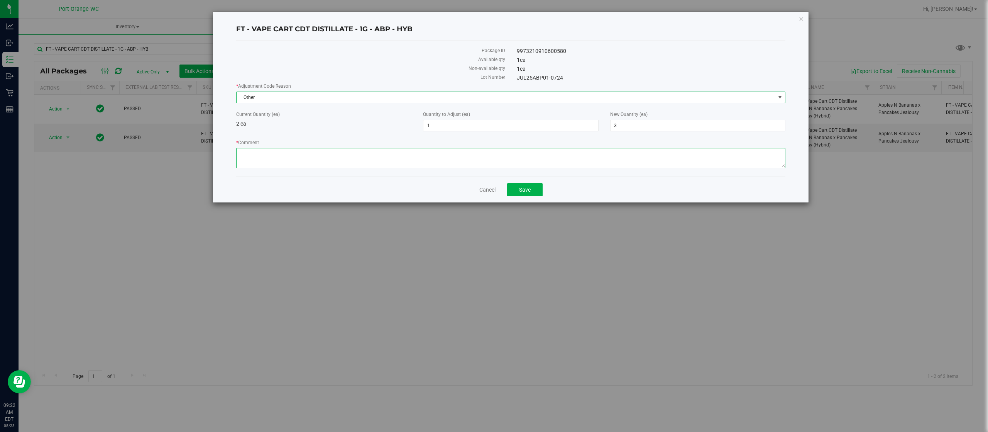
click at [362, 157] on textarea "* Comment" at bounding box center [510, 158] width 549 height 20
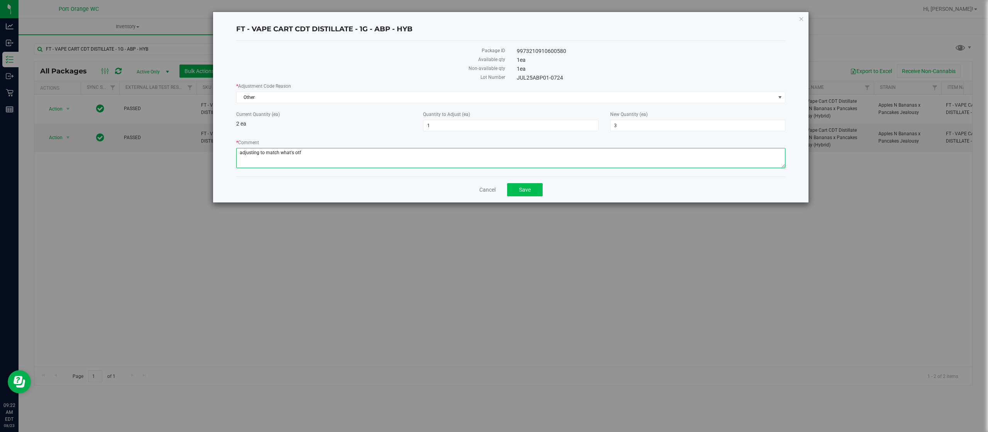
type textarea "adjusting to match what's otf"
click at [532, 188] on button "Save" at bounding box center [525, 189] width 36 height 13
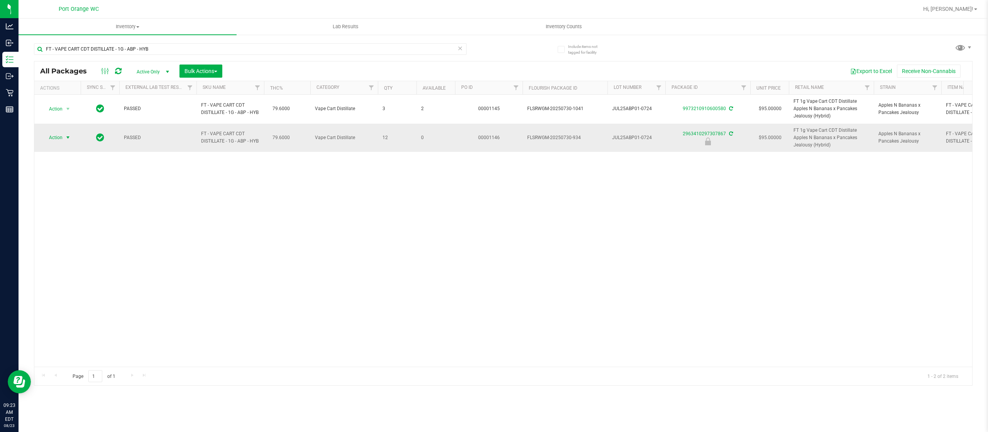
click at [53, 140] on span "Action" at bounding box center [52, 137] width 21 height 11
click at [76, 227] on li "Unlock package" at bounding box center [67, 230] width 50 height 12
click at [170, 42] on div "FT - VAPE CART CDT DISTILLATE - 1G - ABP - HYB" at bounding box center [268, 48] width 469 height 25
click at [170, 46] on input "FT - VAPE CART CDT DISTILLATE - 1G - ABP - HYB" at bounding box center [250, 49] width 433 height 12
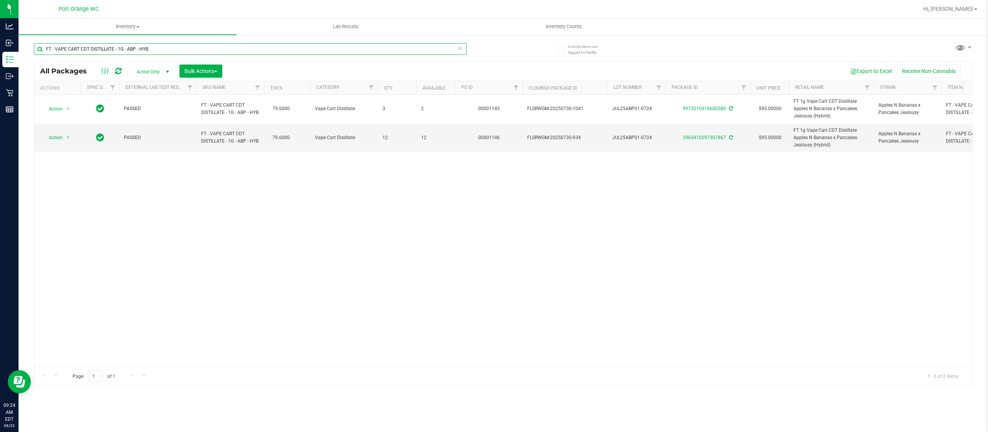
click at [170, 46] on input "FT - VAPE CART CDT DISTILLATE - 1G - ABP - HYB" at bounding box center [250, 49] width 433 height 12
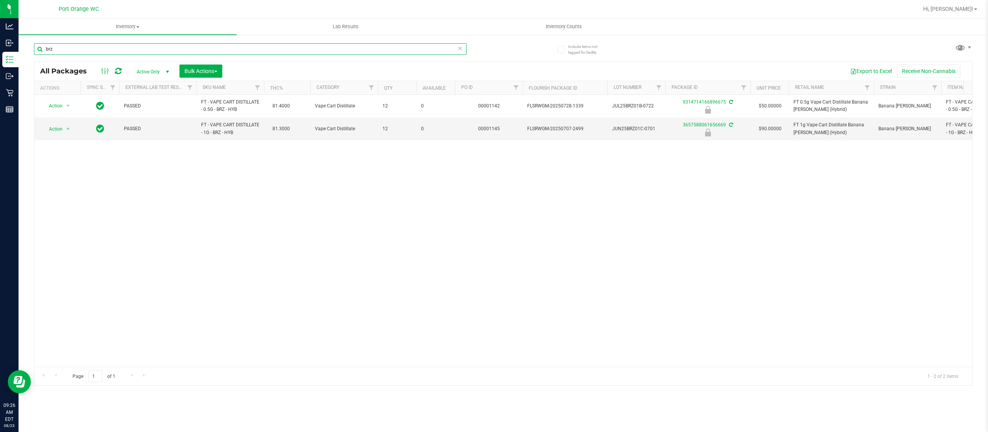
type input "brz"
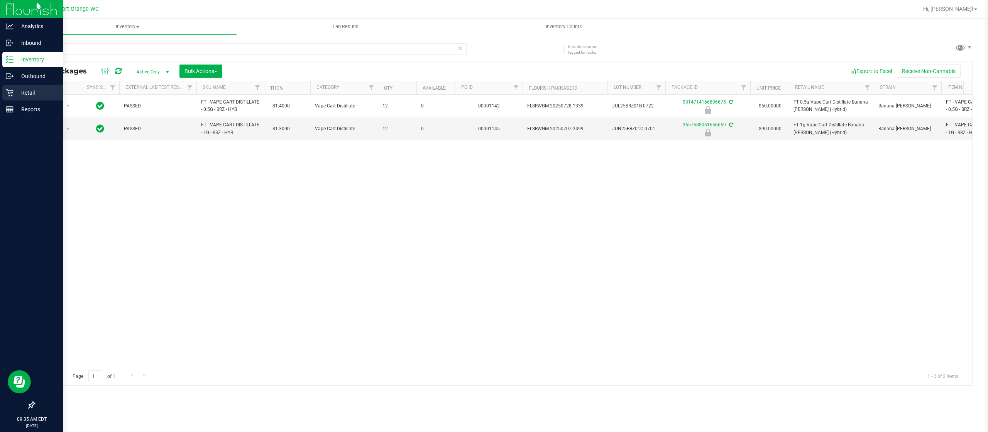
click at [36, 90] on p "Retail" at bounding box center [37, 92] width 46 height 9
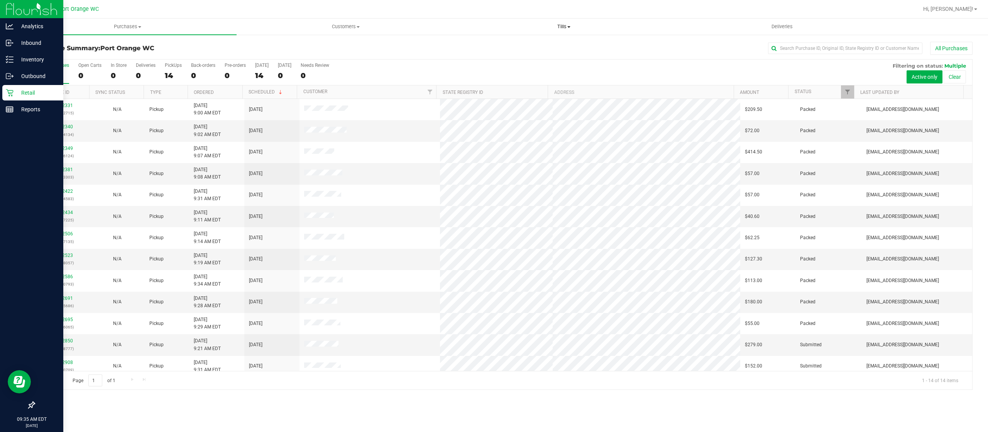
click at [566, 27] on span "Tills" at bounding box center [563, 26] width 217 height 7
click at [546, 45] on li "Manage tills" at bounding box center [564, 46] width 218 height 9
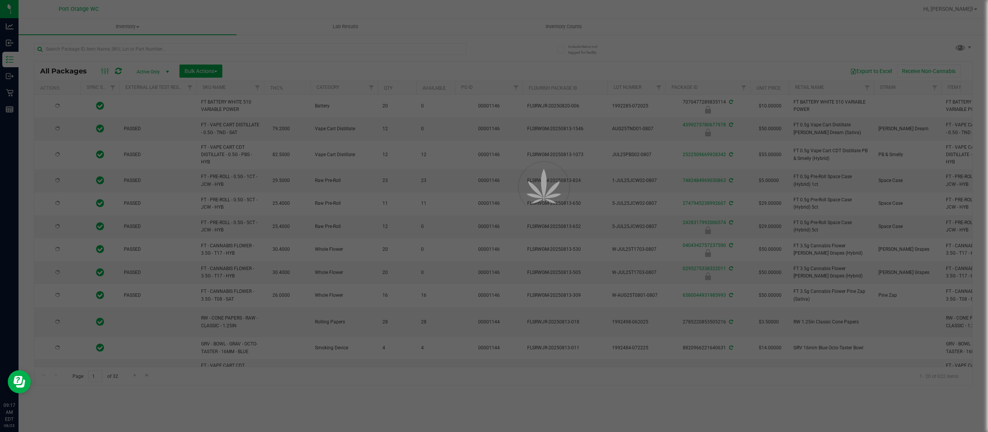
click at [62, 51] on div at bounding box center [494, 216] width 988 height 432
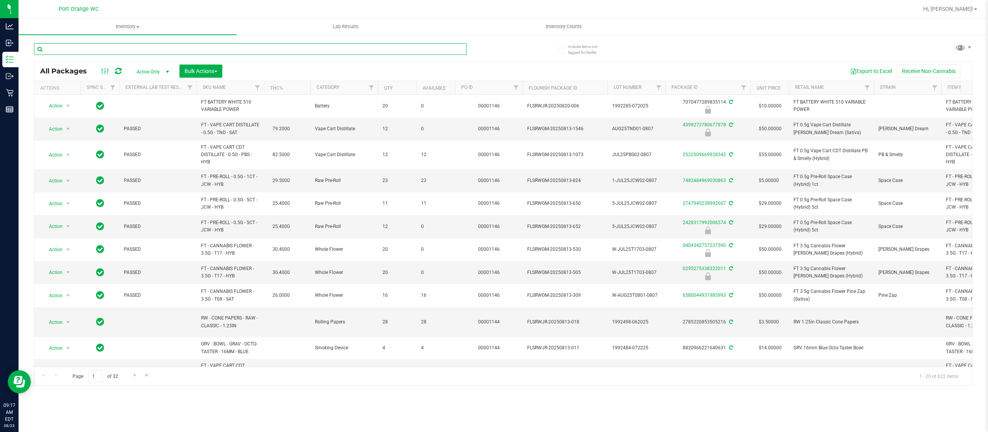
click at [62, 49] on input "text" at bounding box center [250, 49] width 433 height 12
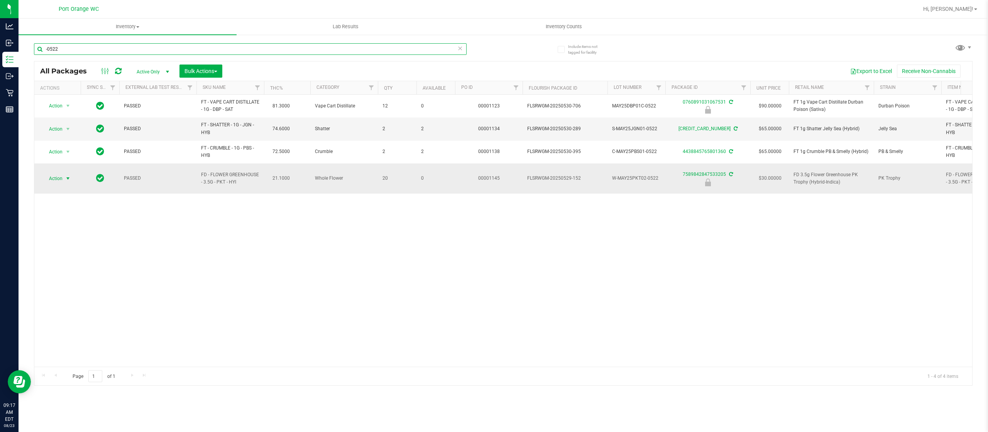
type input "-0522"
click at [64, 177] on span "select" at bounding box center [68, 178] width 10 height 11
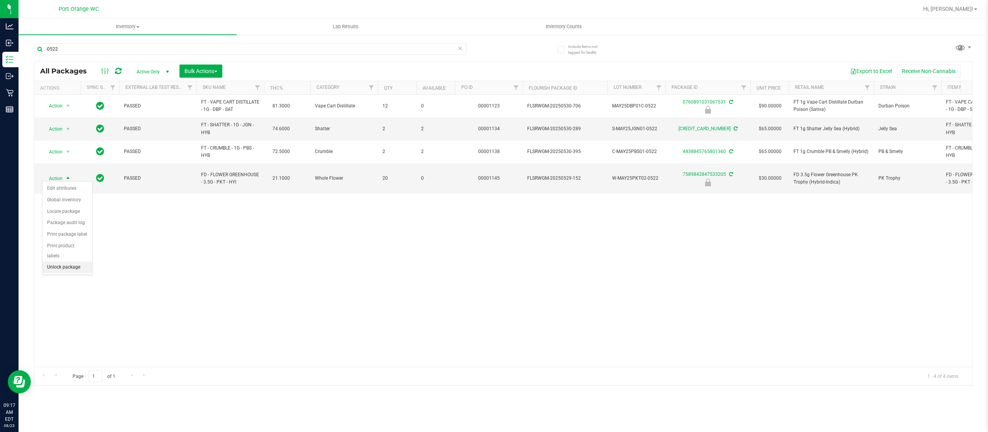
click at [84, 265] on li "Unlock package" at bounding box center [67, 267] width 50 height 12
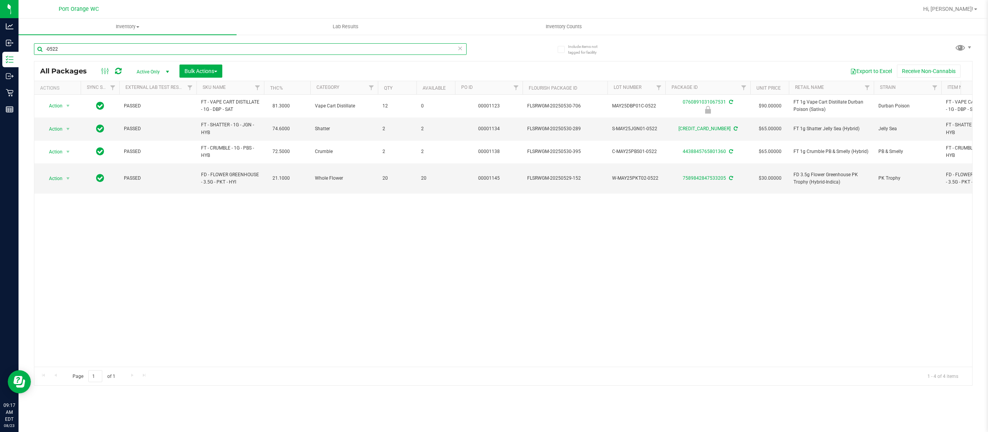
click at [66, 49] on input "-0522" at bounding box center [250, 49] width 433 height 12
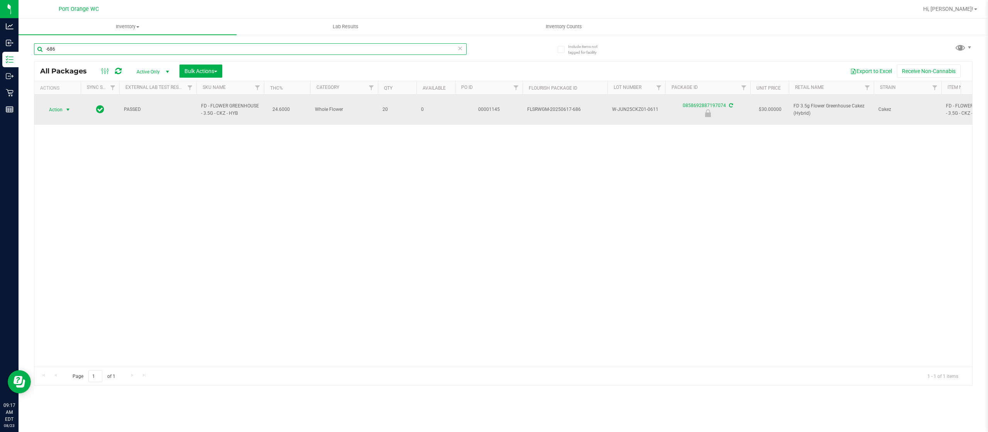
type input "-686"
click at [70, 107] on span "select" at bounding box center [68, 110] width 6 height 6
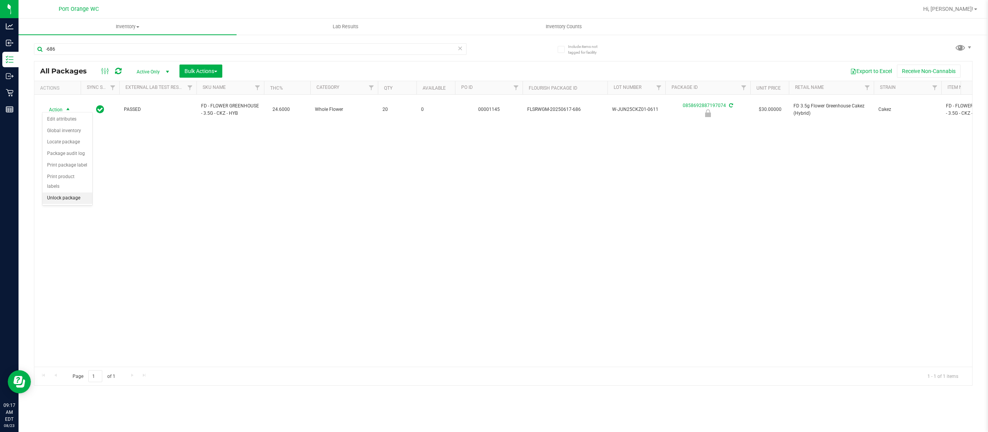
click at [82, 195] on li "Unlock package" at bounding box center [67, 198] width 50 height 12
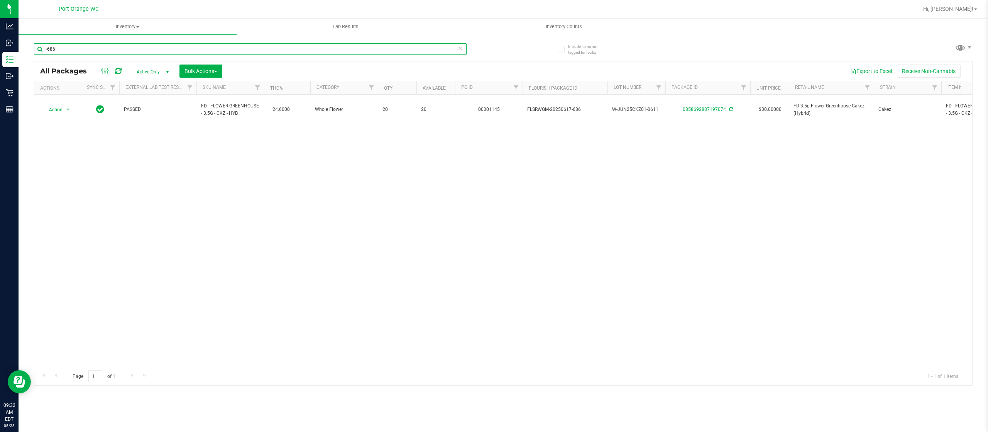
click at [87, 50] on input "-686" at bounding box center [250, 49] width 433 height 12
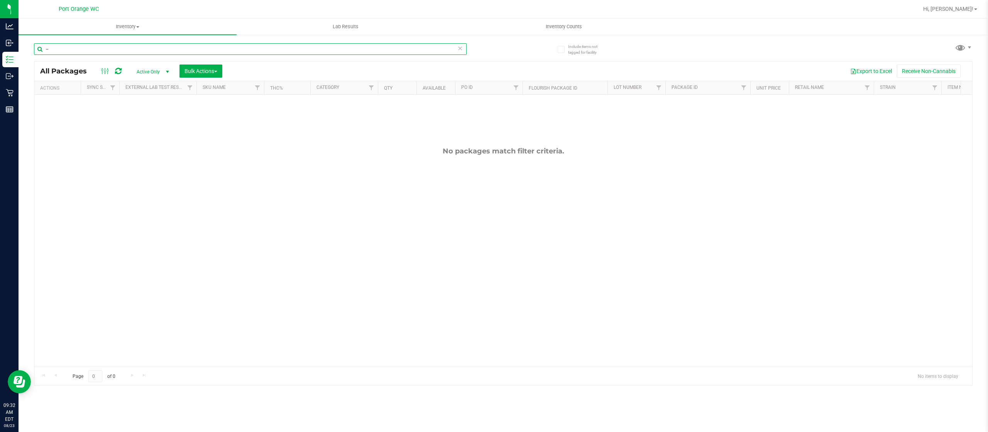
type input "-"
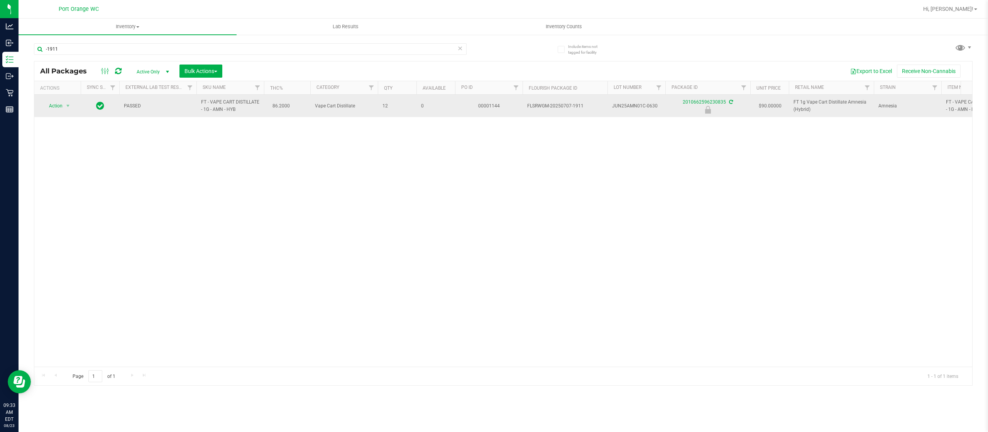
click at [216, 100] on span "FT - VAPE CART DISTILLATE - 1G - AMN - HYB" at bounding box center [230, 105] width 58 height 15
copy td "FT - VAPE CART DISTILLATE - 1G - AMN - HYB"
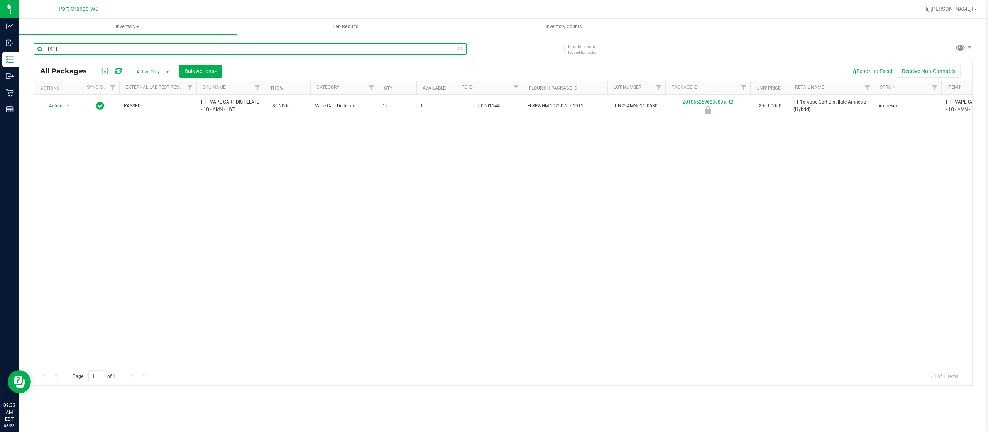
click at [181, 43] on input "-1911" at bounding box center [250, 49] width 433 height 12
paste input "FT - VAPE CART DISTILLATE - 1G - AMN - HYB"
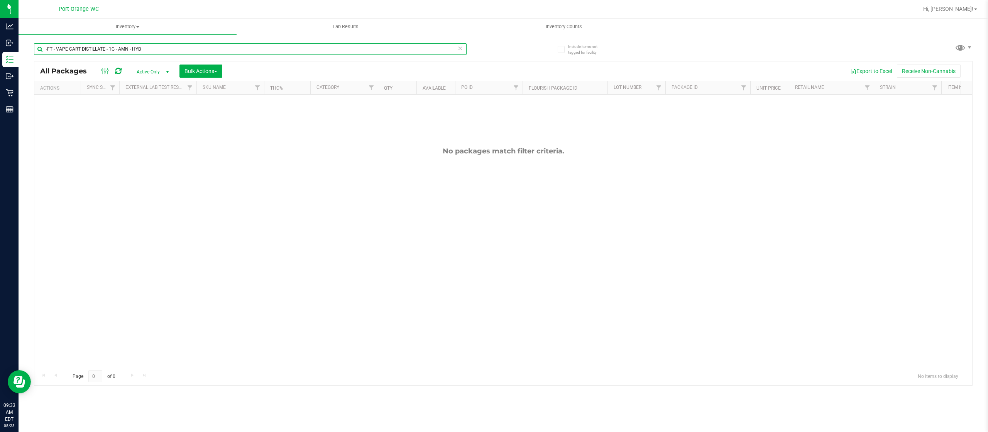
drag, startPoint x: 181, startPoint y: 43, endPoint x: 22, endPoint y: 61, distance: 160.1
click at [22, 61] on div "Include items not tagged for facility -FT - VAPE CART DISTILLATE - 1G - AMN - H…" at bounding box center [504, 151] width 970 height 235
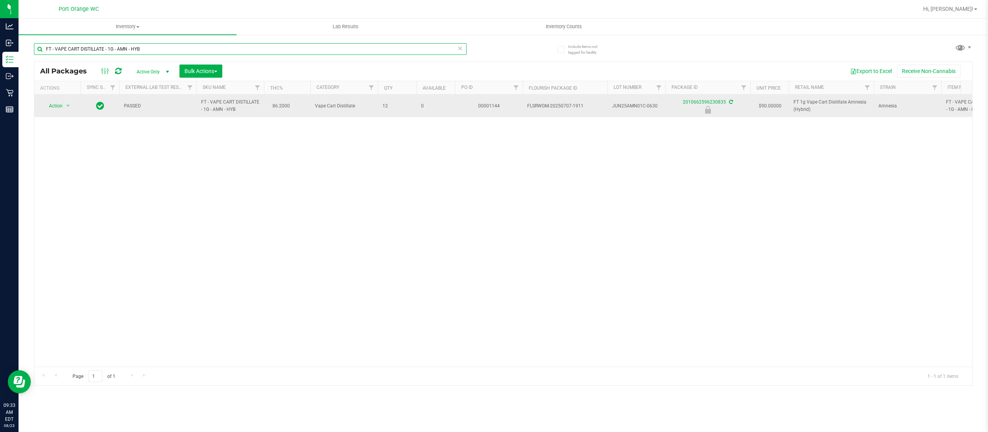
type input "FT - VAPE CART DISTILLATE - 1G - AMN - HYB"
click at [56, 106] on span "Action" at bounding box center [52, 105] width 21 height 11
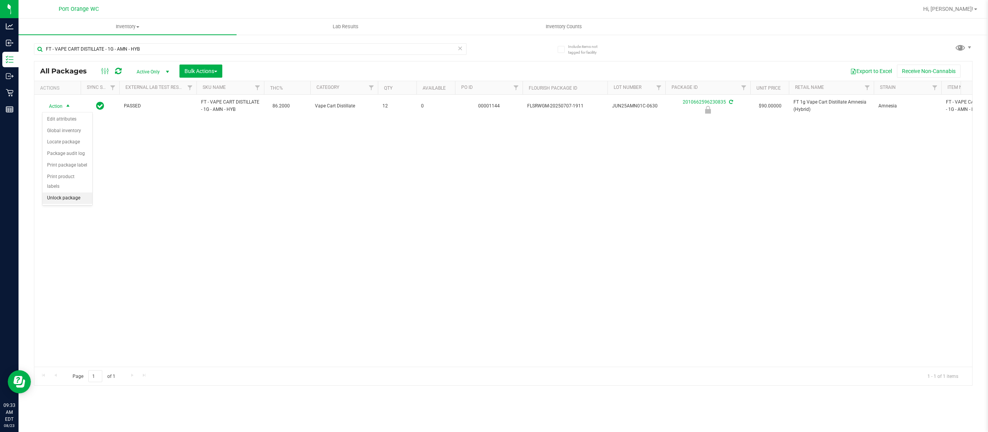
click at [63, 197] on li "Unlock package" at bounding box center [67, 198] width 50 height 12
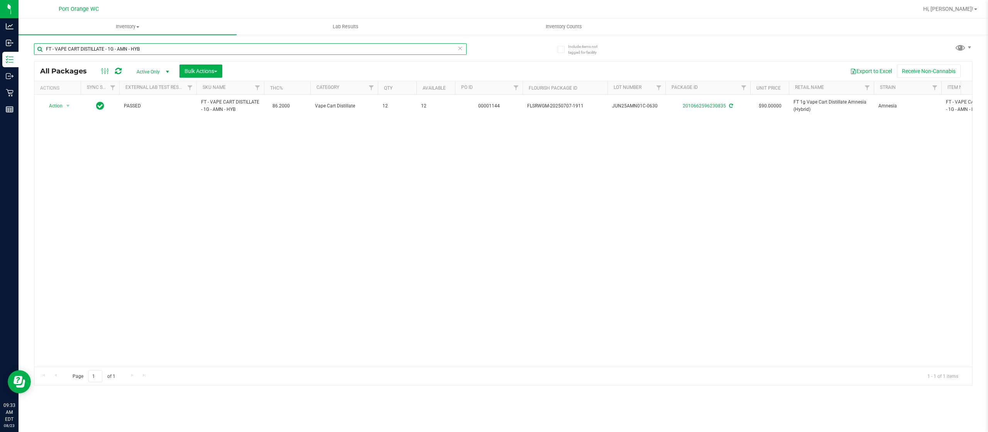
click at [213, 43] on input "FT - VAPE CART DISTILLATE - 1G - AMN - HYB" at bounding box center [250, 49] width 433 height 12
click at [212, 42] on div "FT - VAPE CART DISTILLATE - 1G - AMN - HYB" at bounding box center [268, 48] width 469 height 25
click at [206, 49] on input "FT - VAPE CART DISTILLATE - 1G - AMN - HYB" at bounding box center [250, 49] width 433 height 12
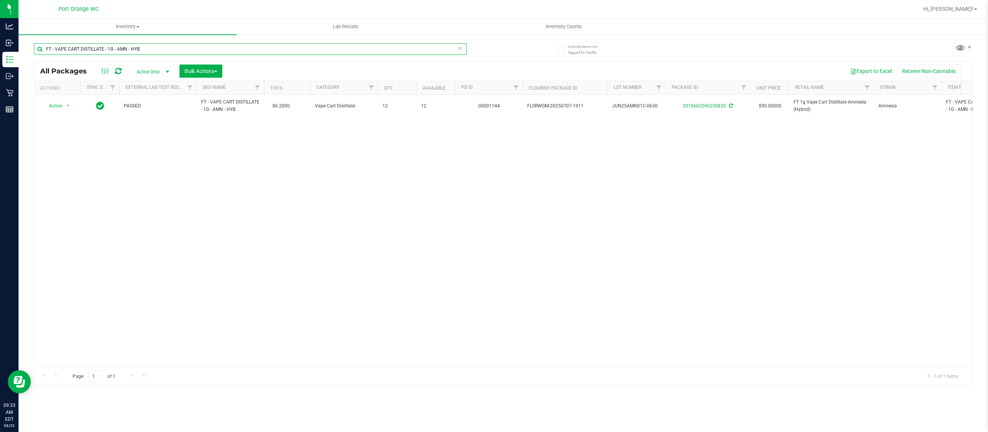
click at [206, 49] on input "FT - VAPE CART DISTILLATE - 1G - AMN - HYB" at bounding box center [250, 49] width 433 height 12
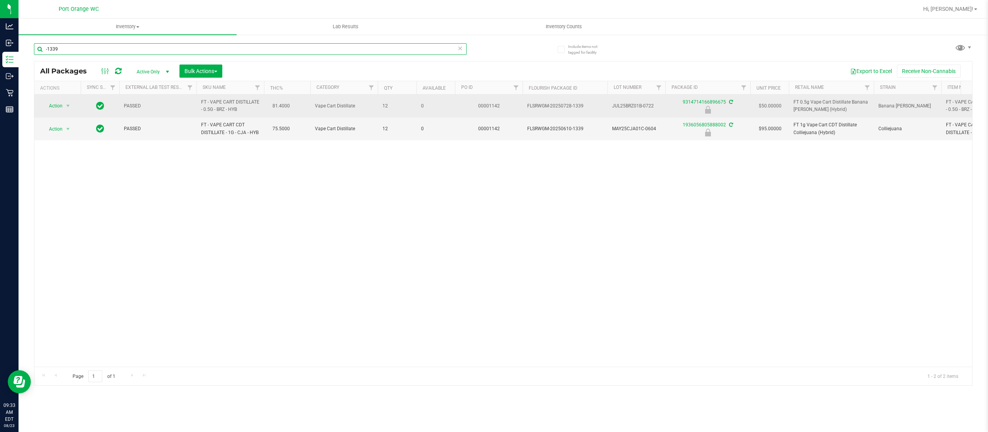
type input "-1339"
click at [221, 100] on span "FT - VAPE CART DISTILLATE - 0.5G - BRZ - HYB" at bounding box center [230, 105] width 58 height 15
copy td "FT - VAPE CART DISTILLATE - 0.5G - BRZ - HYB"
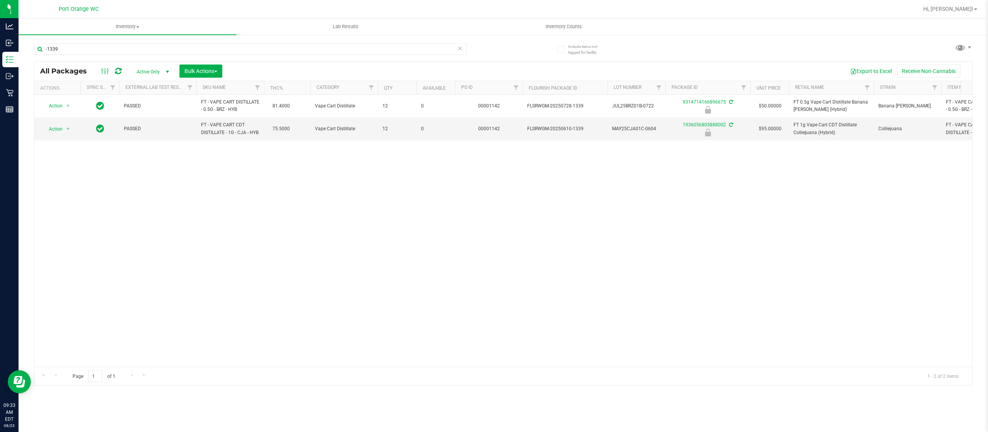
click at [461, 46] on icon at bounding box center [459, 47] width 5 height 9
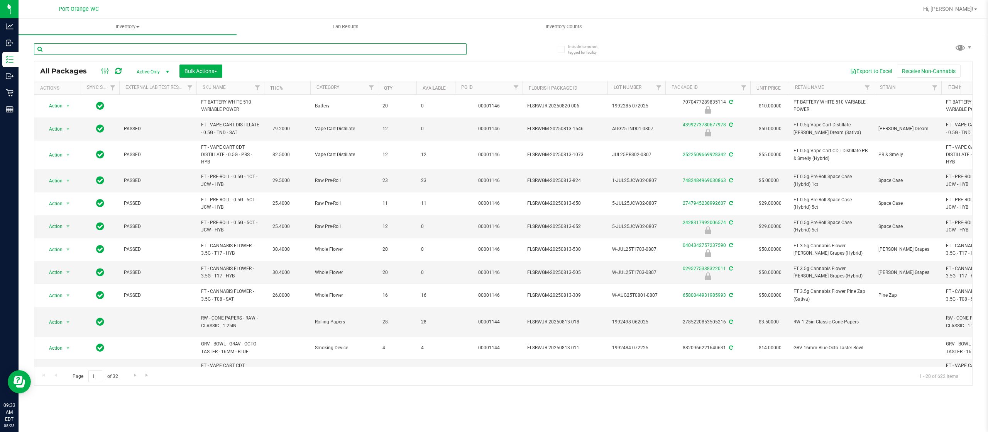
click at [424, 49] on input "text" at bounding box center [250, 49] width 433 height 12
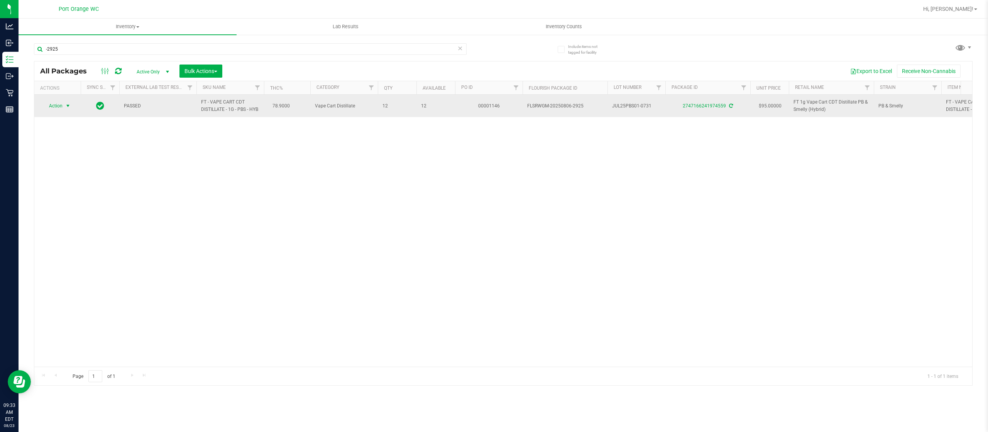
drag, startPoint x: 64, startPoint y: 100, endPoint x: 64, endPoint y: 109, distance: 8.5
click at [64, 100] on span "select" at bounding box center [68, 105] width 10 height 11
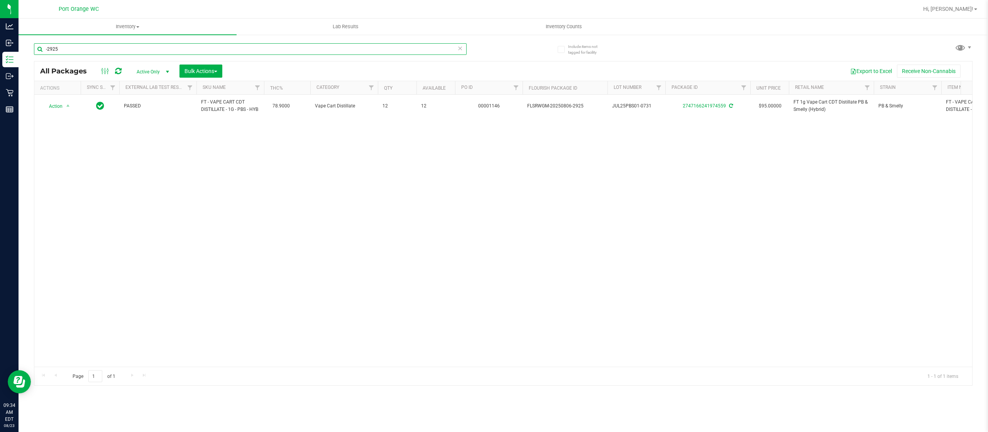
click at [92, 52] on input "-2925" at bounding box center [250, 49] width 433 height 12
click at [92, 51] on input "-2925" at bounding box center [250, 49] width 433 height 12
click at [93, 49] on input "-2925" at bounding box center [250, 49] width 433 height 12
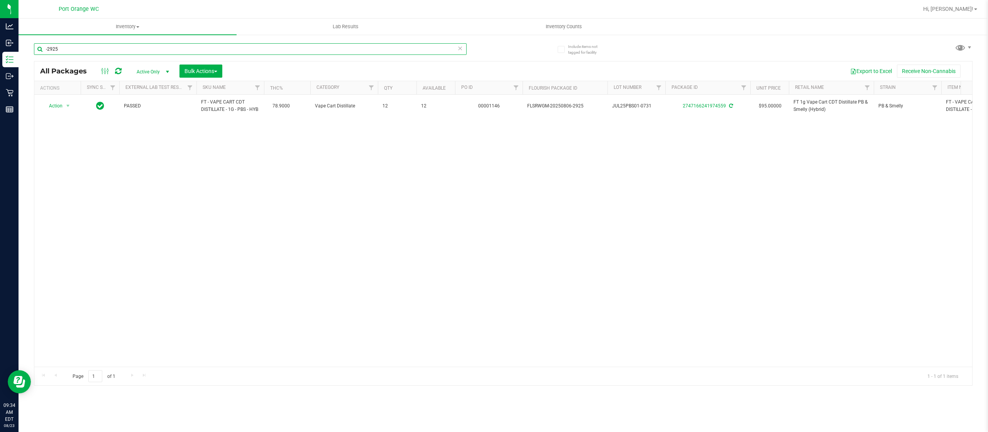
click at [93, 49] on input "-2925" at bounding box center [250, 49] width 433 height 12
paste input "FT - VAPE CART DISTILLATE - 0.5G - BRZ - HYB"
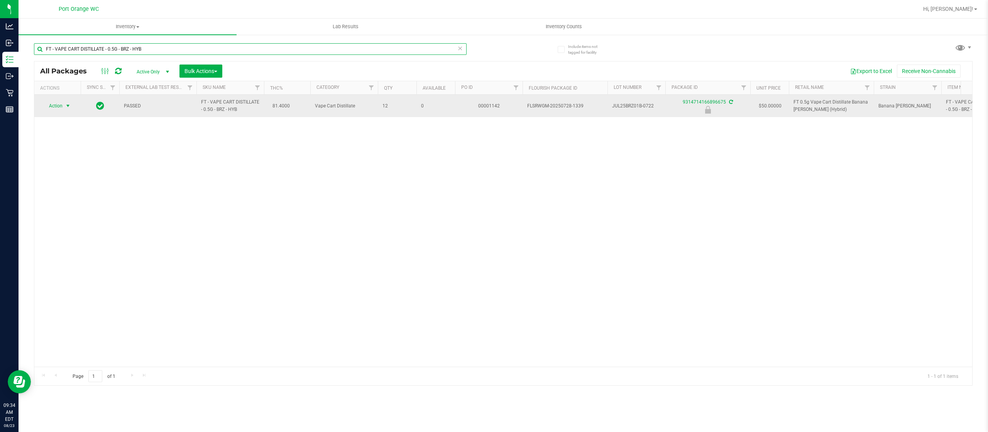
type input "FT - VAPE CART DISTILLATE - 0.5G - BRZ - HYB"
click at [56, 109] on span "Action" at bounding box center [52, 105] width 21 height 11
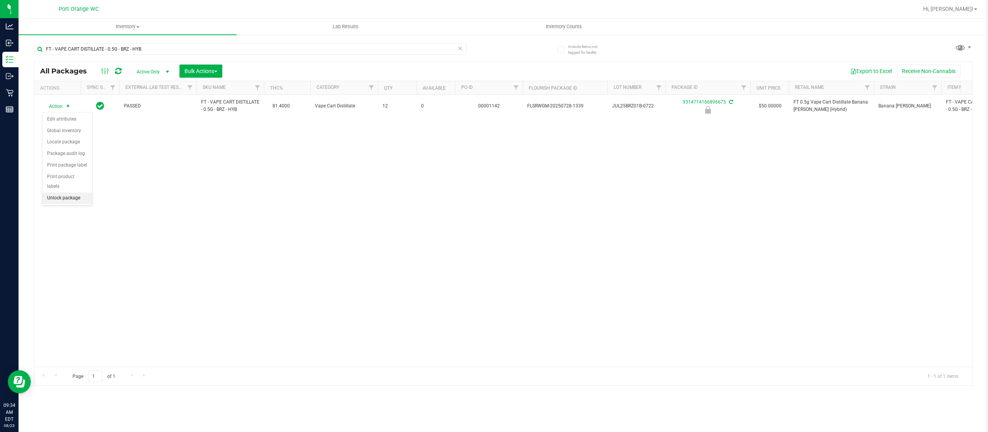
click at [78, 197] on li "Unlock package" at bounding box center [67, 198] width 50 height 12
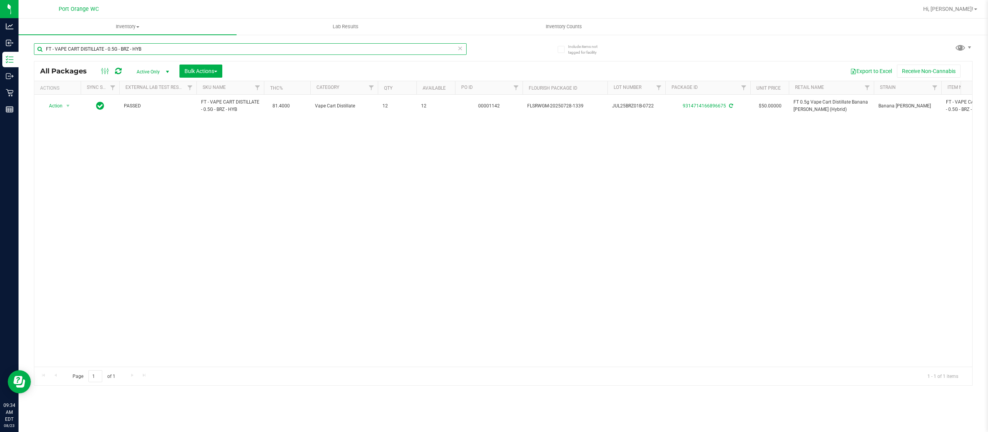
click at [177, 46] on input "FT - VAPE CART DISTILLATE - 0.5G - BRZ - HYB" at bounding box center [250, 49] width 433 height 12
click at [176, 47] on input "FT - VAPE CART DISTILLATE - 0.5G - BRZ - HYB" at bounding box center [250, 49] width 433 height 12
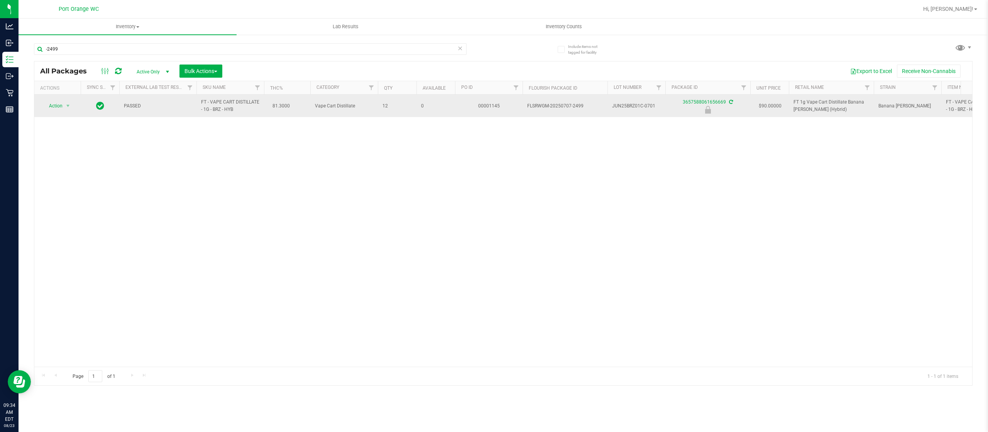
click at [225, 108] on span "FT - VAPE CART DISTILLATE - 1G - BRZ - HYB" at bounding box center [230, 105] width 58 height 15
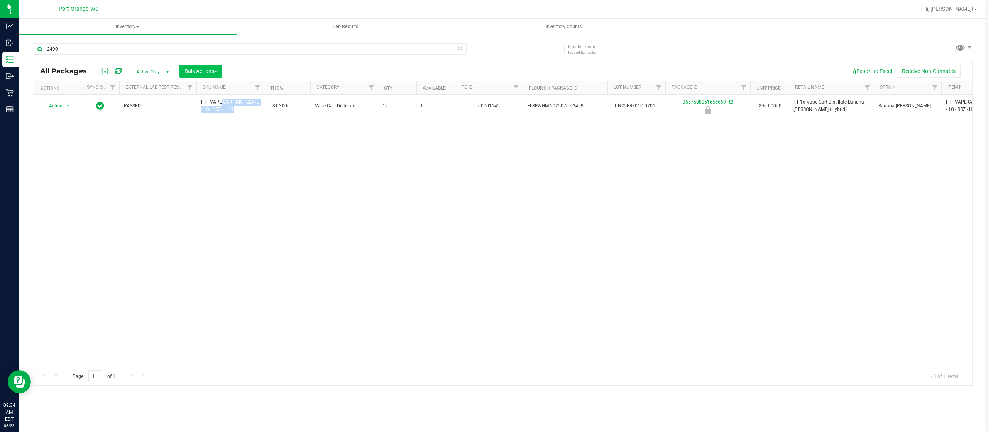
copy td "FT - VAPE CART DISTILLATE - 1G - BRZ - HYB"
click at [215, 47] on input "-2499" at bounding box center [250, 49] width 433 height 12
type input "-"
paste input "FT - VAPE CART DISTILLATE - 1G - BRZ - HYB"
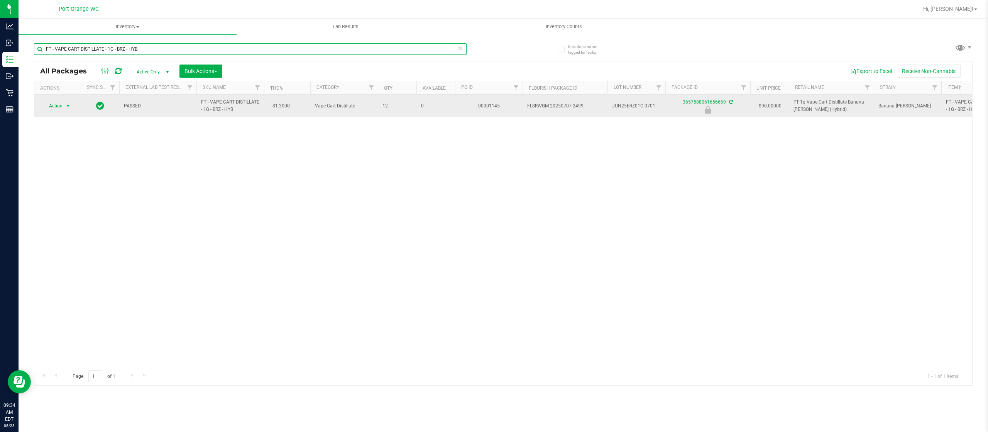
type input "FT - VAPE CART DISTILLATE - 1G - BRZ - HYB"
click at [68, 108] on span "select" at bounding box center [68, 106] width 6 height 6
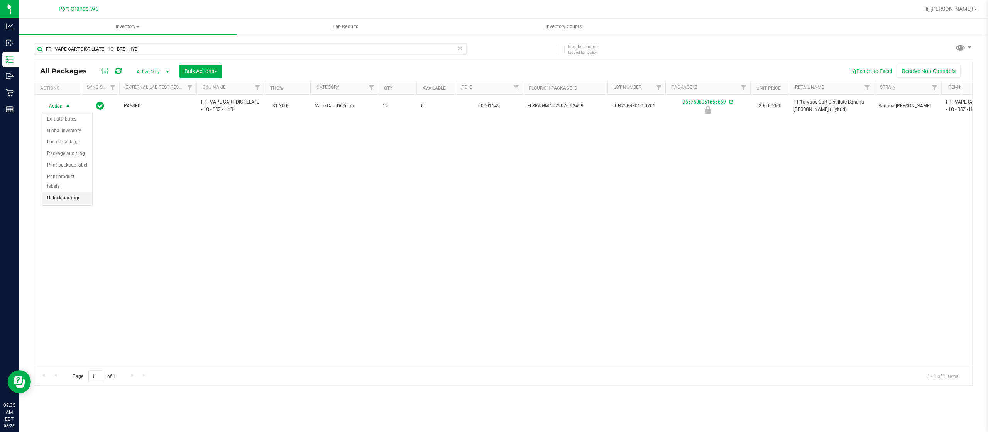
click at [67, 199] on li "Unlock package" at bounding box center [67, 198] width 50 height 12
